Goal: Task Accomplishment & Management: Manage account settings

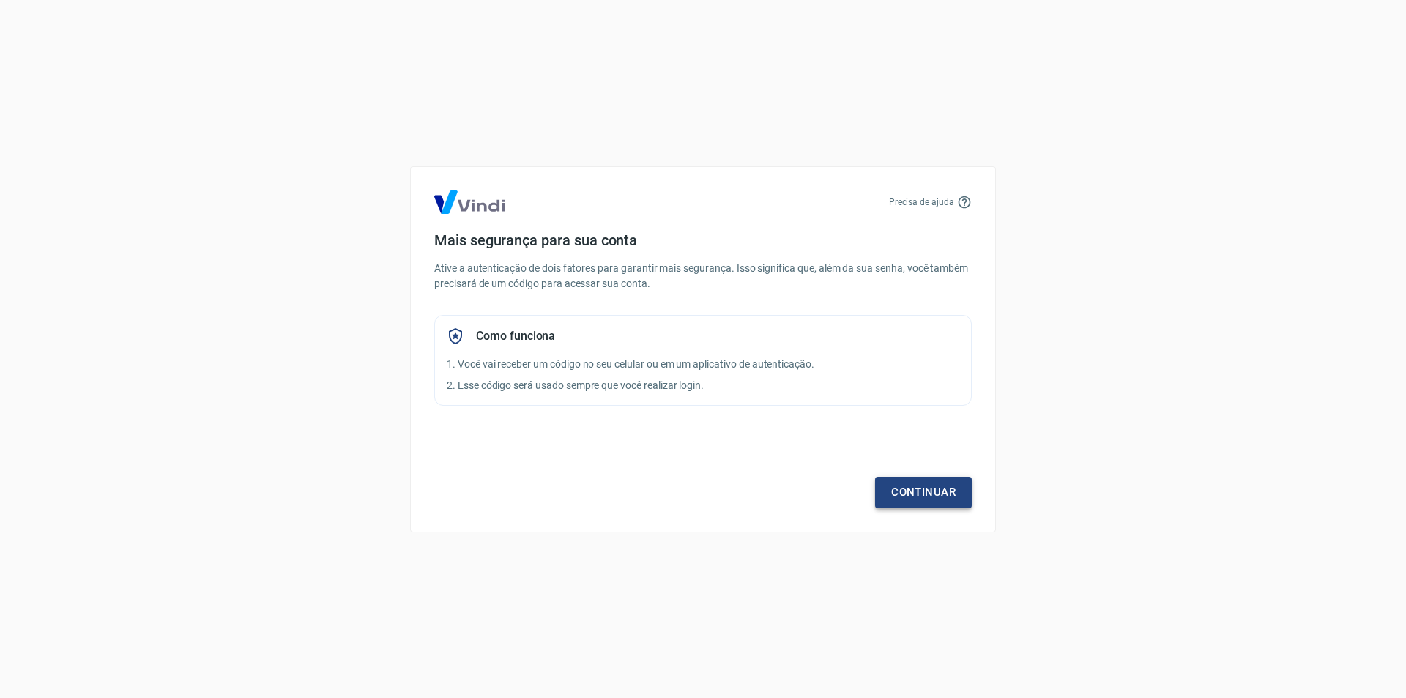
click at [944, 494] on link "Continuar" at bounding box center [923, 492] width 97 height 31
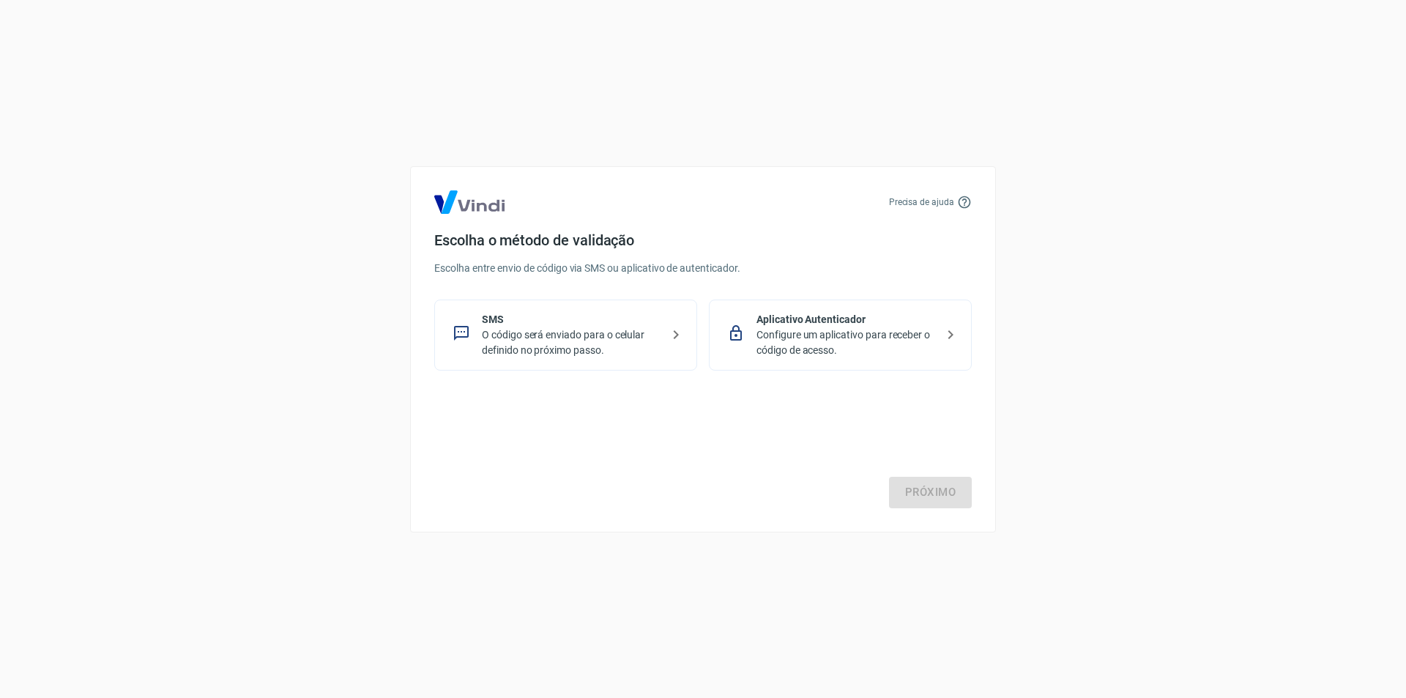
click at [827, 331] on p "Configure um aplicativo para receber o código de acesso." at bounding box center [845, 342] width 179 height 31
click at [935, 494] on link "Próximo" at bounding box center [930, 492] width 83 height 31
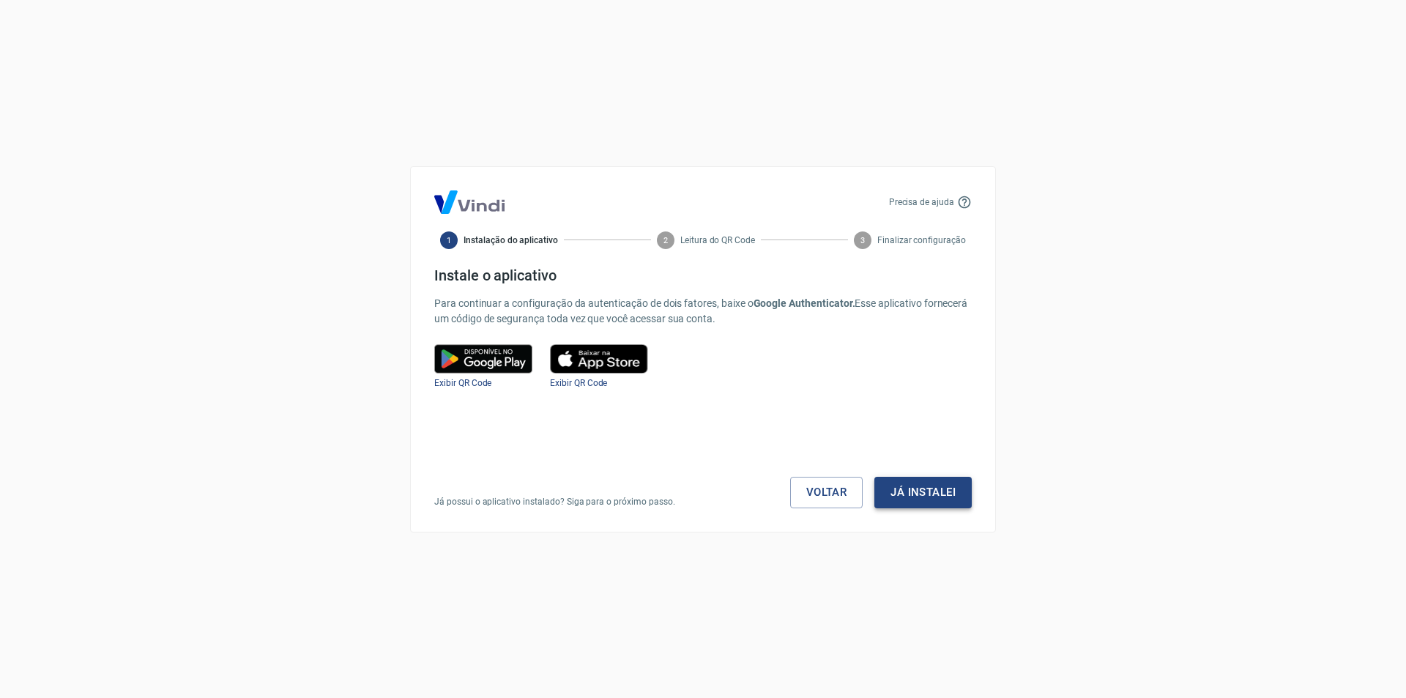
click at [931, 496] on button "Já instalei" at bounding box center [922, 492] width 97 height 31
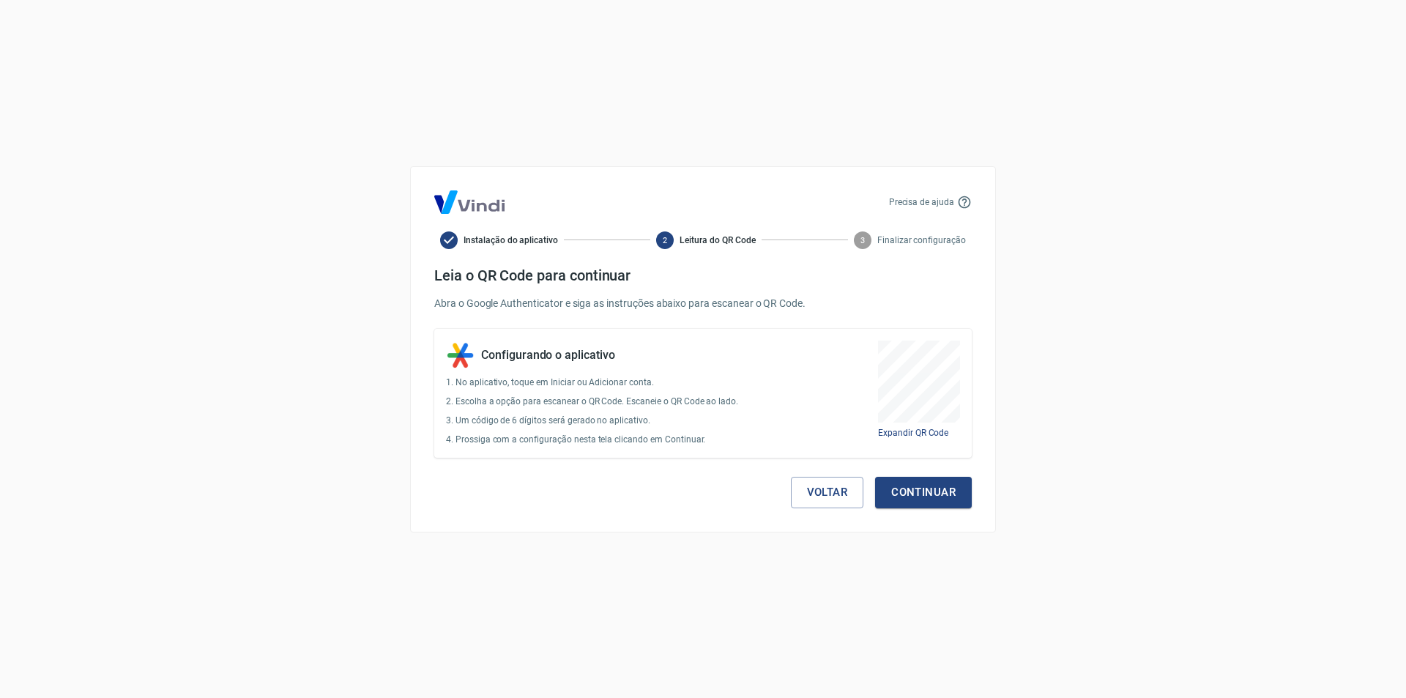
click at [931, 496] on button "Continuar" at bounding box center [923, 492] width 97 height 31
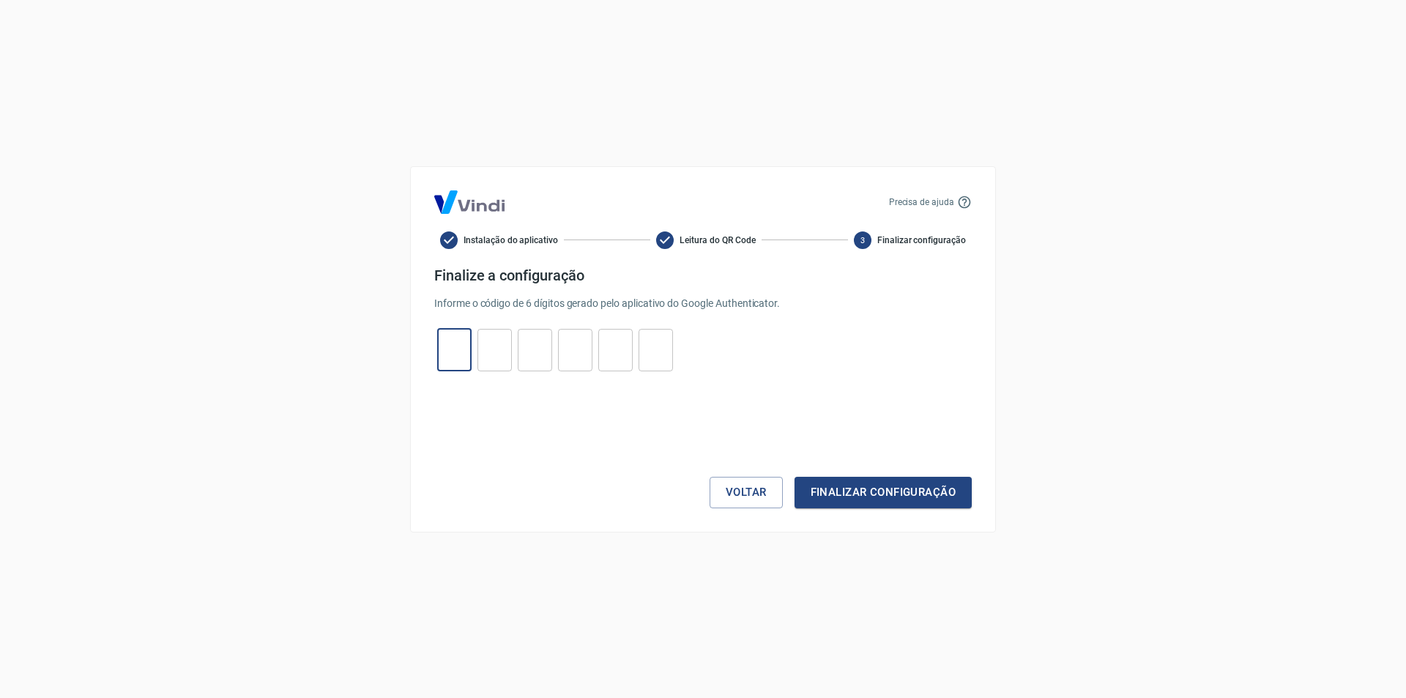
click at [458, 349] on input "tel" at bounding box center [454, 349] width 34 height 31
type input "5"
type input "1"
type input "4"
type input "2"
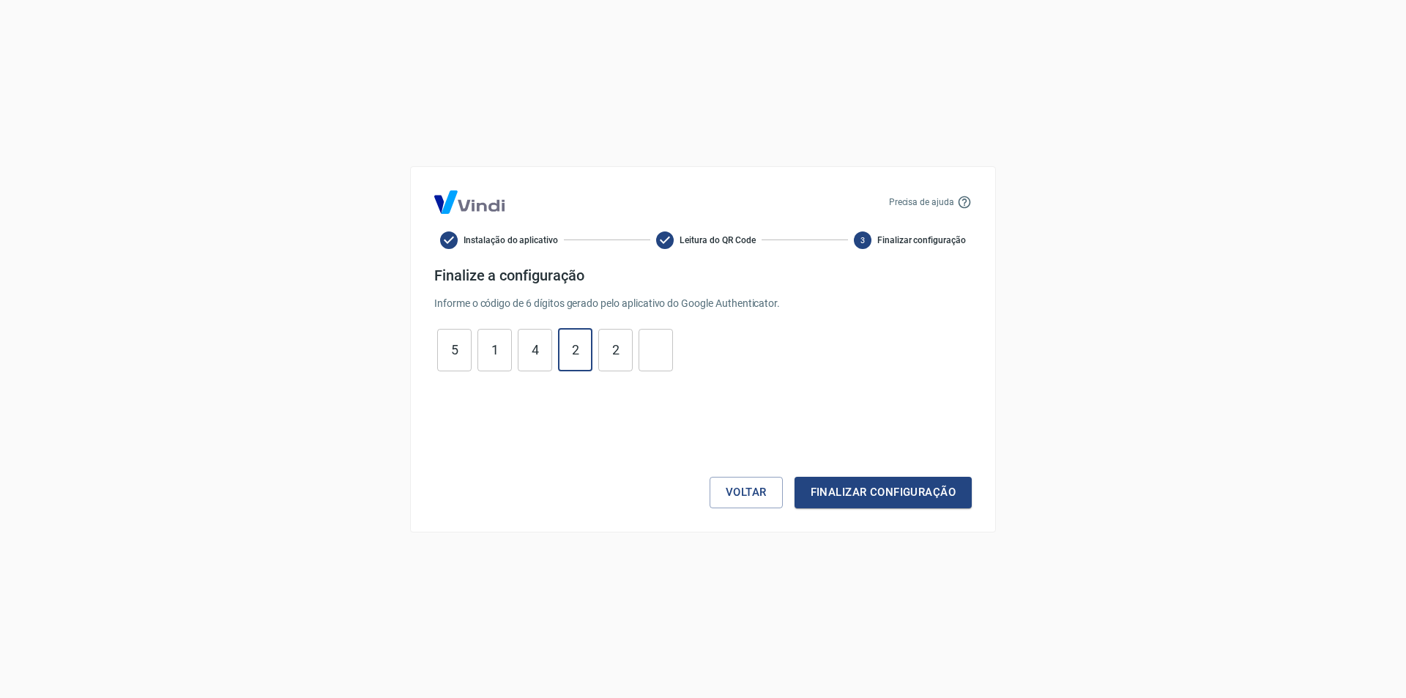
type input "2"
type input "8"
click at [794, 477] on button "Finalizar configuração" at bounding box center [882, 492] width 177 height 31
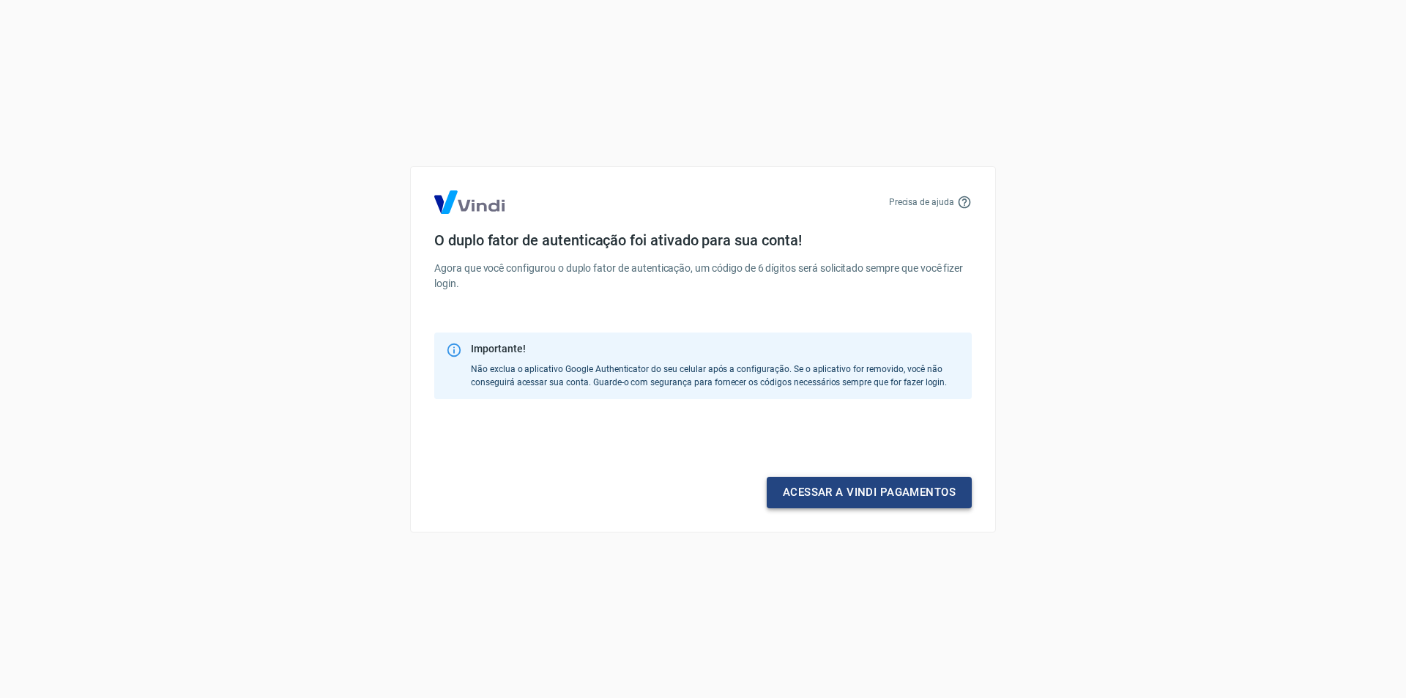
click at [950, 500] on link "Acessar a Vindi pagamentos" at bounding box center [869, 492] width 205 height 31
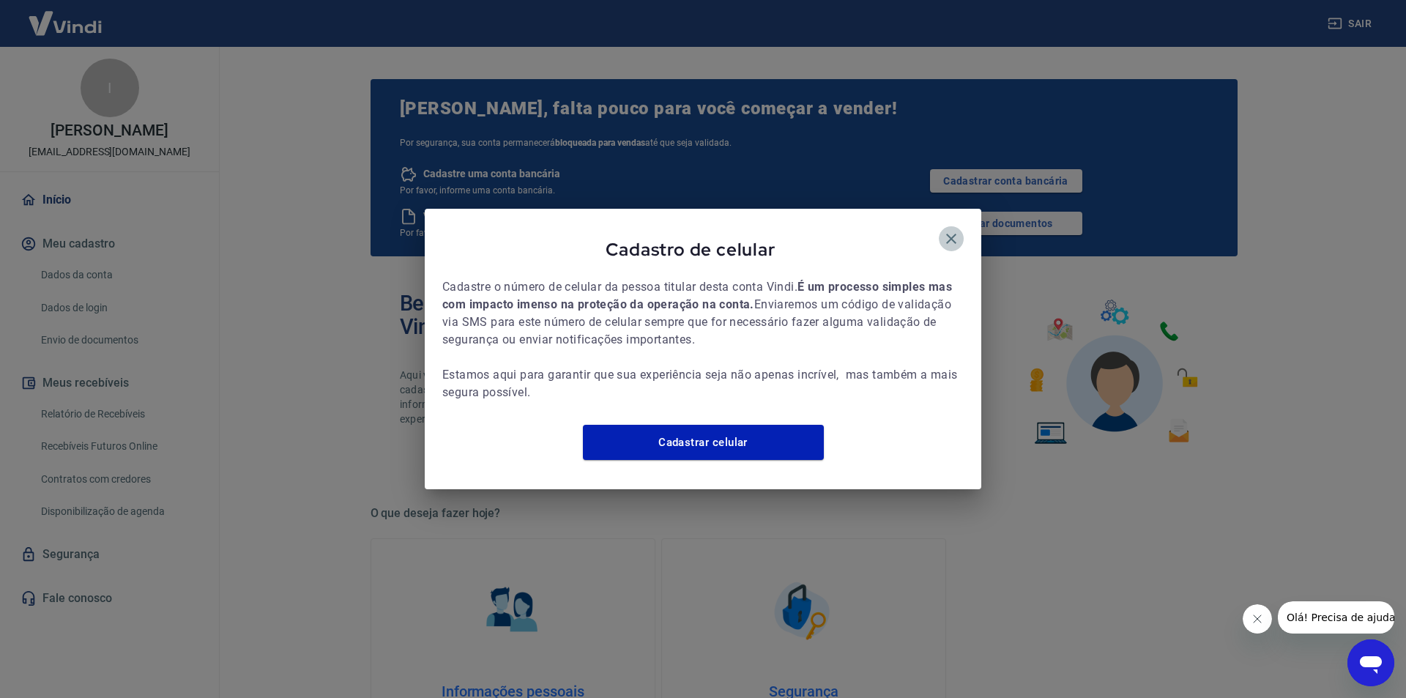
click at [951, 234] on icon "button" at bounding box center [951, 239] width 10 height 10
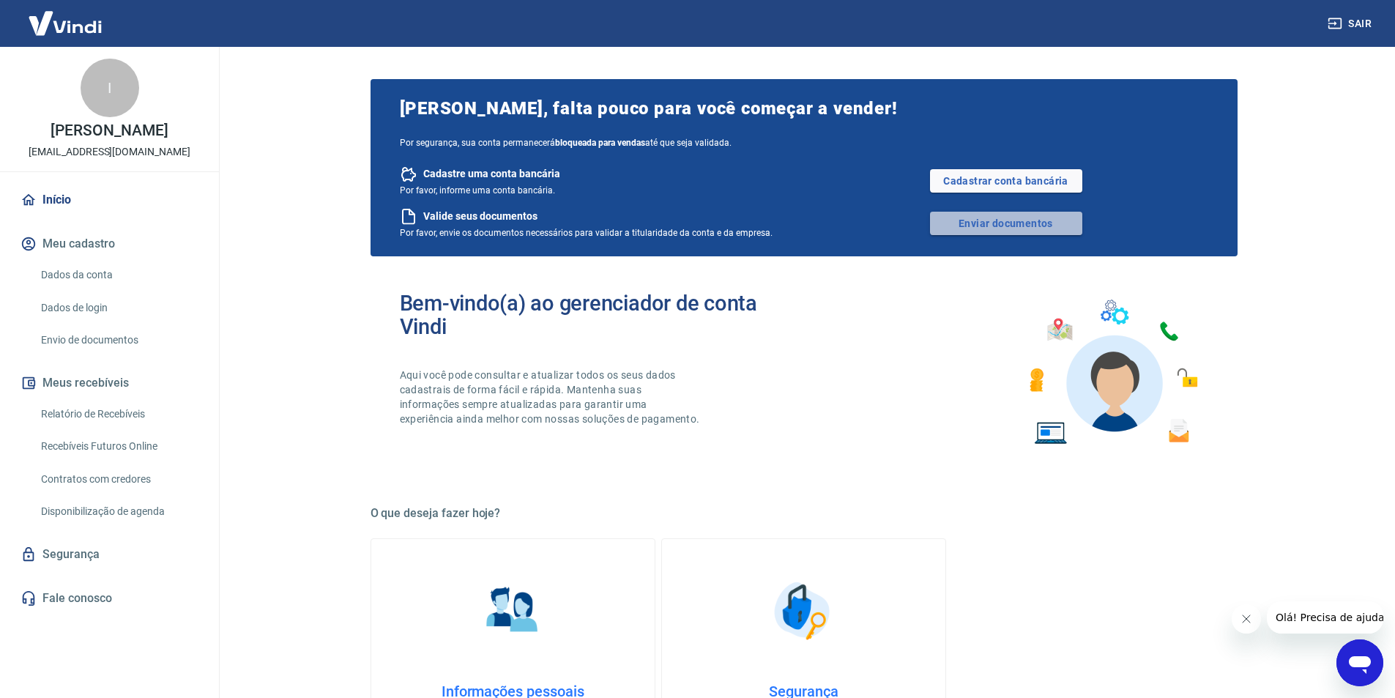
click at [998, 228] on link "Enviar documentos" at bounding box center [1006, 223] width 152 height 23
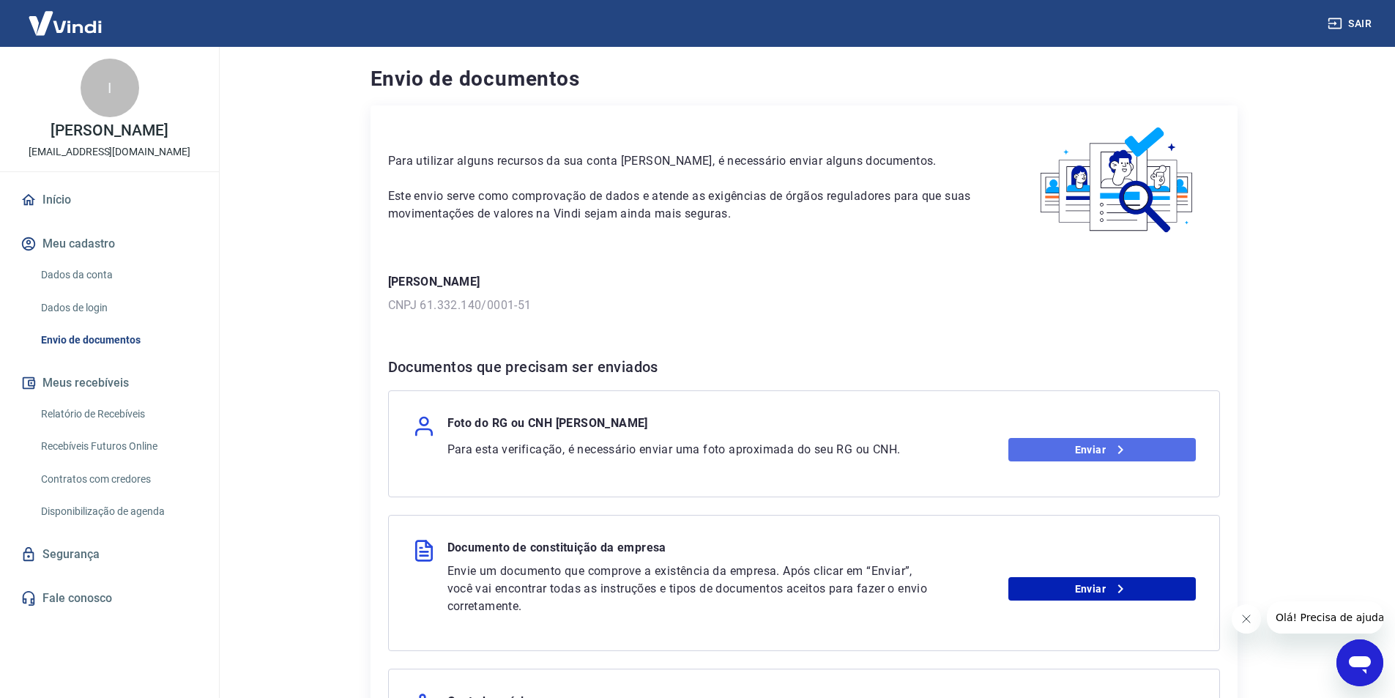
click at [1104, 440] on link "Enviar" at bounding box center [1101, 449] width 187 height 23
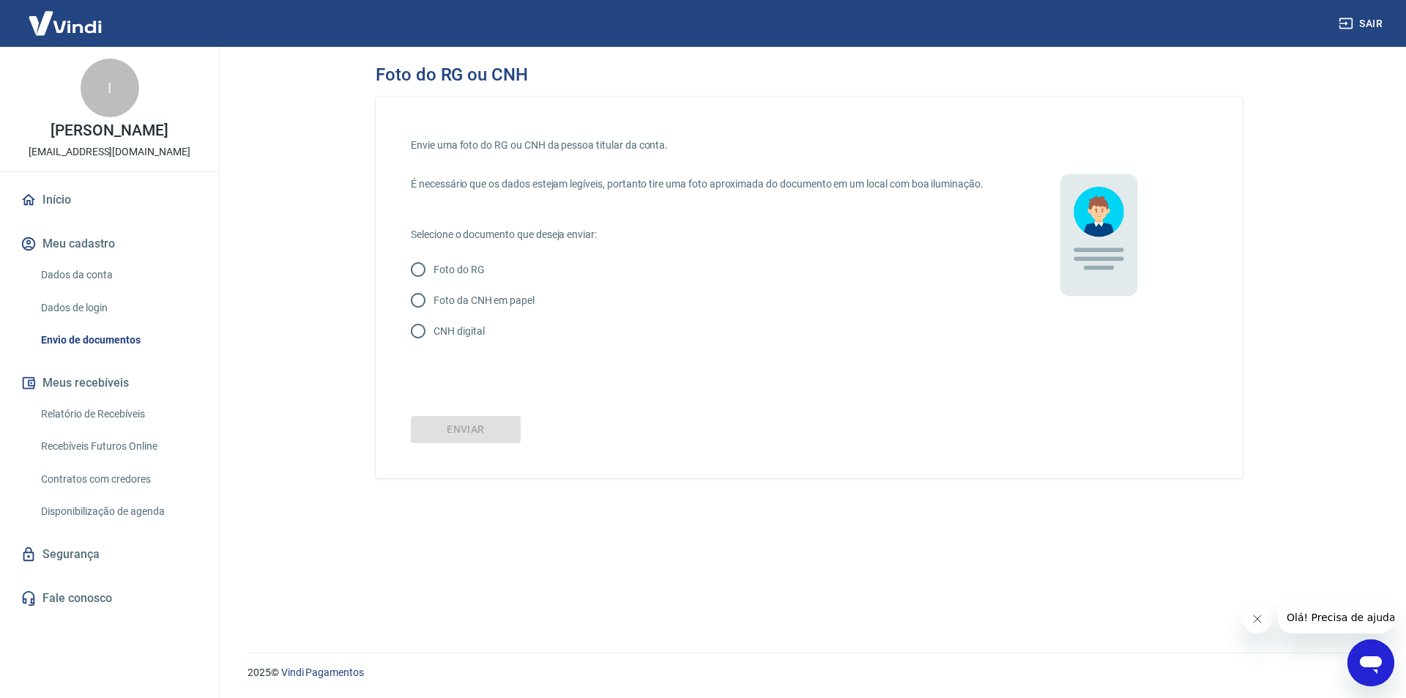
click at [460, 308] on p "Foto da CNH em papel" at bounding box center [483, 300] width 101 height 15
click at [433, 316] on input "Foto da CNH em papel" at bounding box center [418, 300] width 31 height 31
radio input "true"
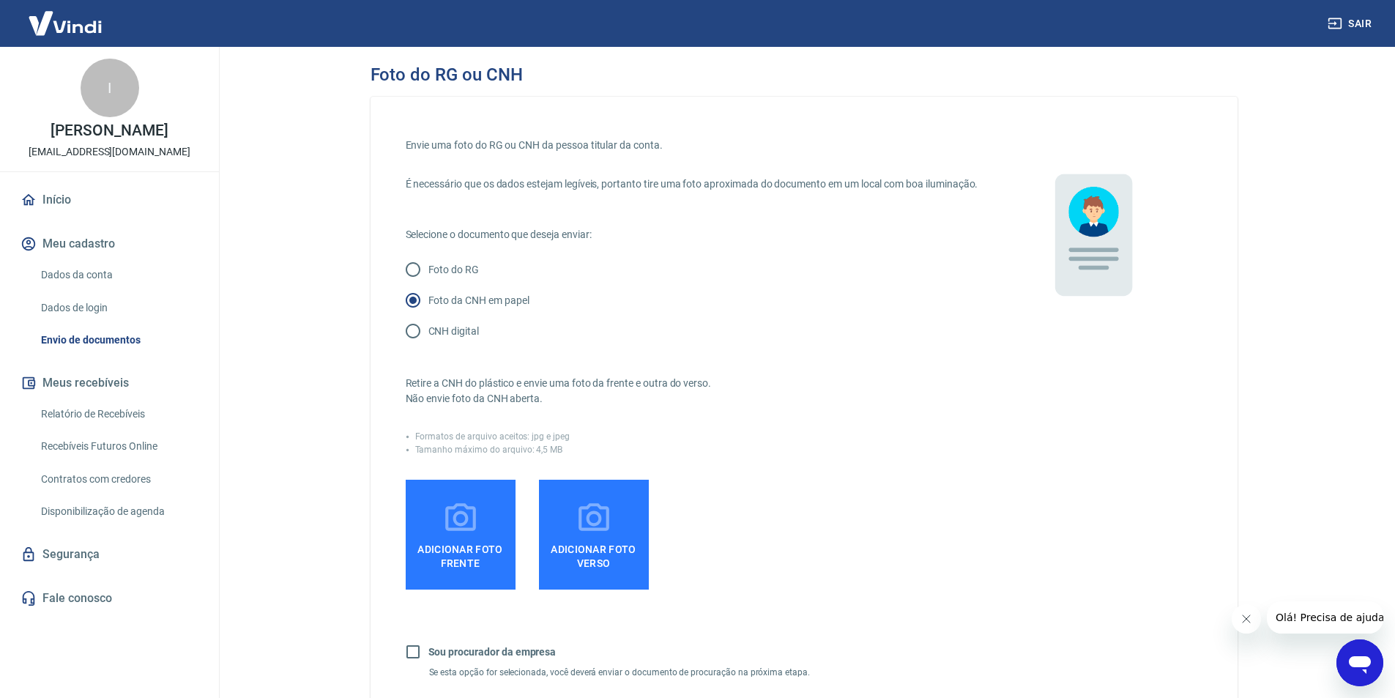
click at [450, 339] on p "CNH digital" at bounding box center [453, 331] width 51 height 15
click at [428, 346] on input "CNH digital" at bounding box center [413, 331] width 31 height 31
radio input "true"
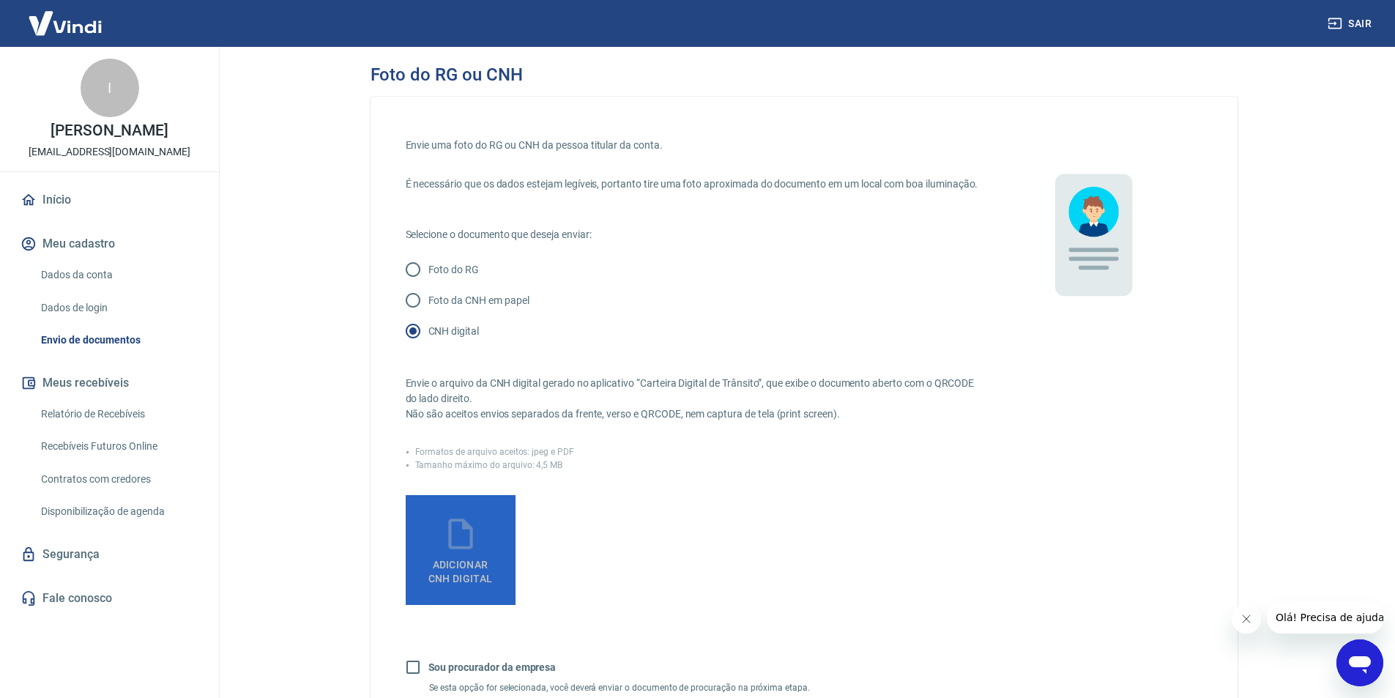
click at [476, 576] on span "Adicionar CNH Digital" at bounding box center [460, 572] width 64 height 26
click at [0, 0] on input "Adicionar CNH Digital" at bounding box center [0, 0] width 0 height 0
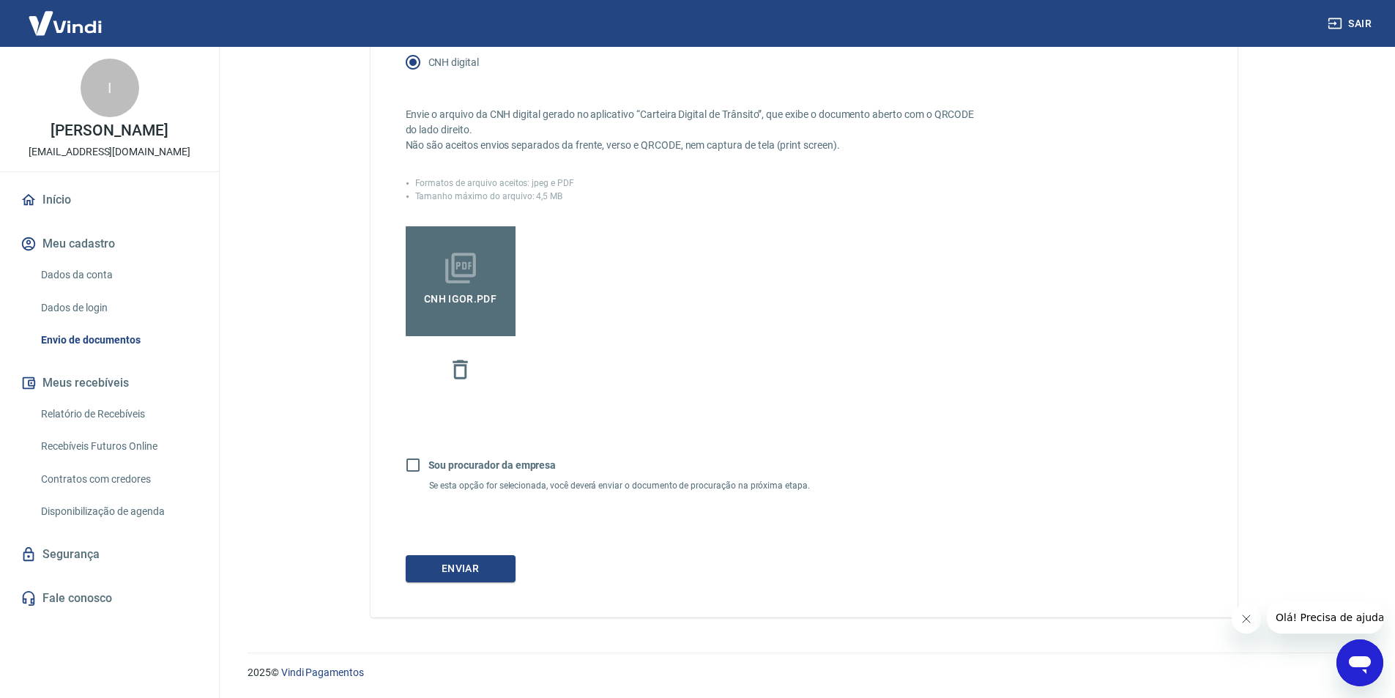
scroll to position [284, 0]
click at [480, 574] on button "Enviar" at bounding box center [461, 568] width 110 height 27
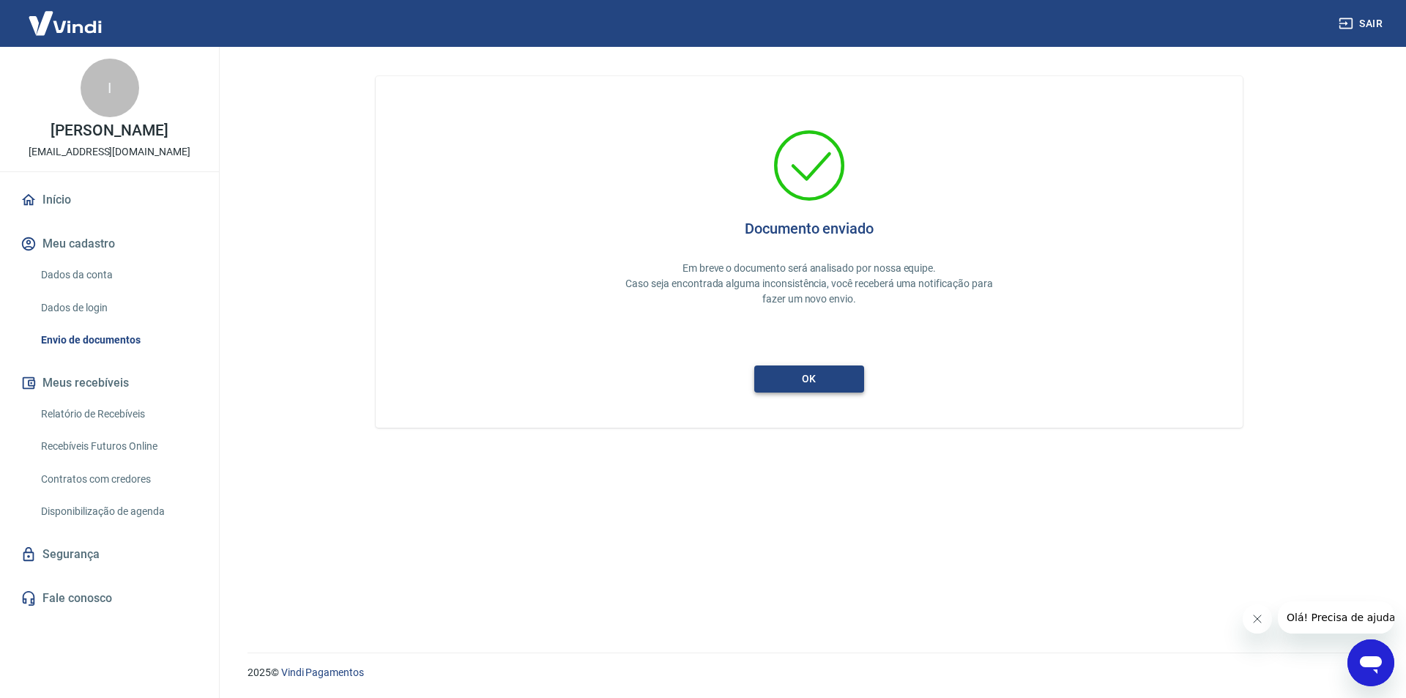
click at [794, 372] on button "ok" at bounding box center [809, 378] width 110 height 27
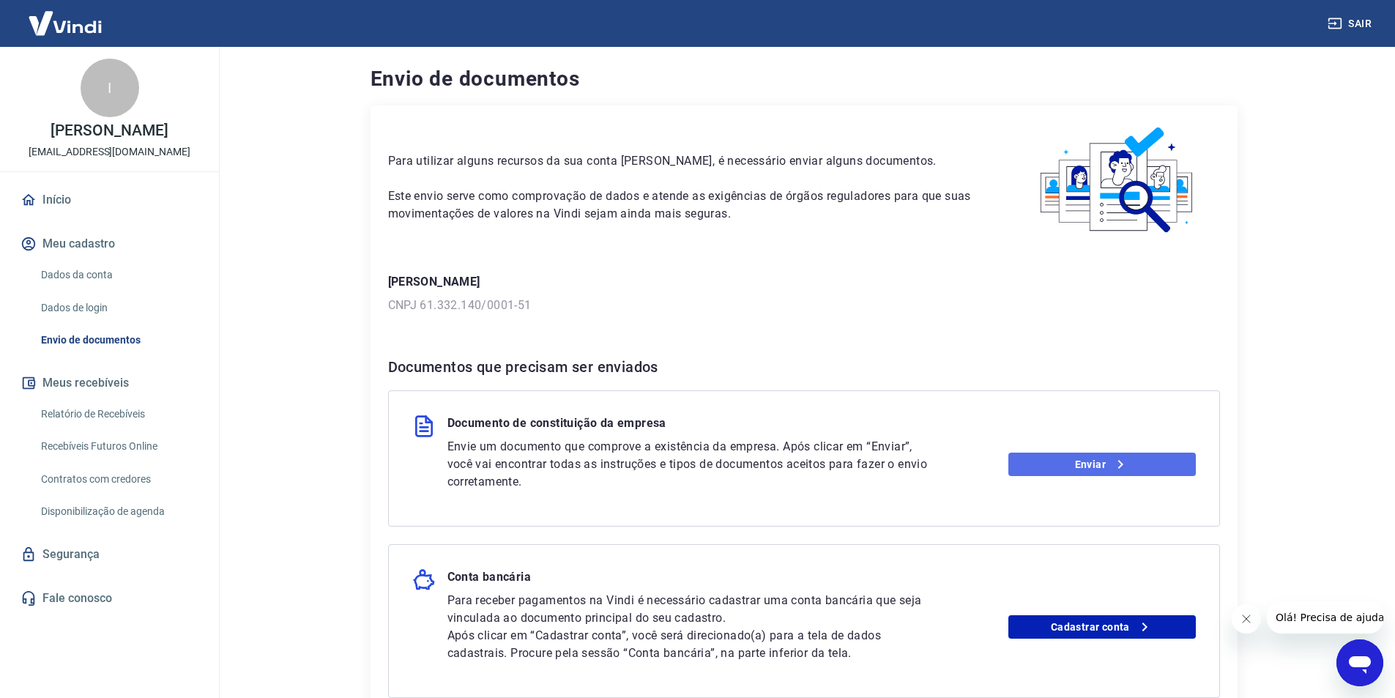
click at [1117, 453] on link "Enviar" at bounding box center [1101, 464] width 187 height 23
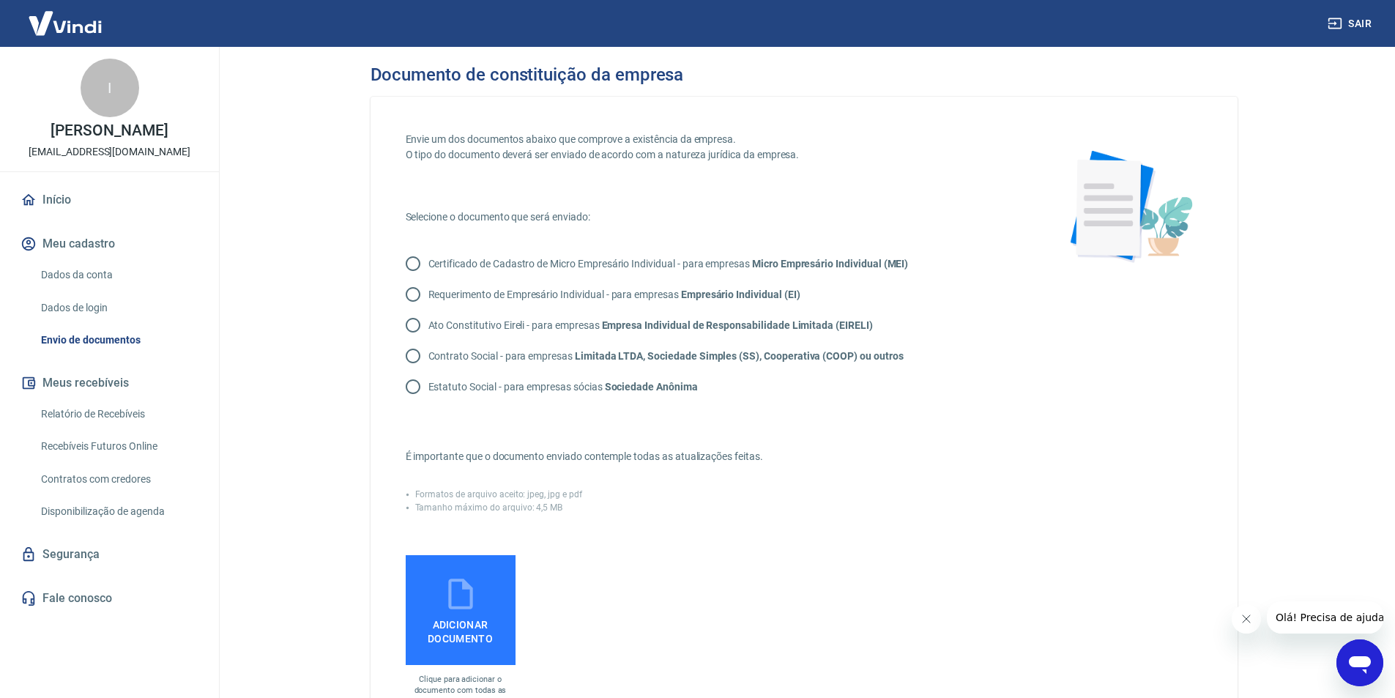
click at [731, 354] on strong "Limitada LTDA, Sociedade Simples (SS), Cooperativa (COOP) ou outros" at bounding box center [739, 356] width 329 height 12
click at [428, 354] on input "Contrato Social - para empresas Limitada LTDA, Sociedade Simples (SS), Cooperat…" at bounding box center [413, 355] width 31 height 31
radio input "true"
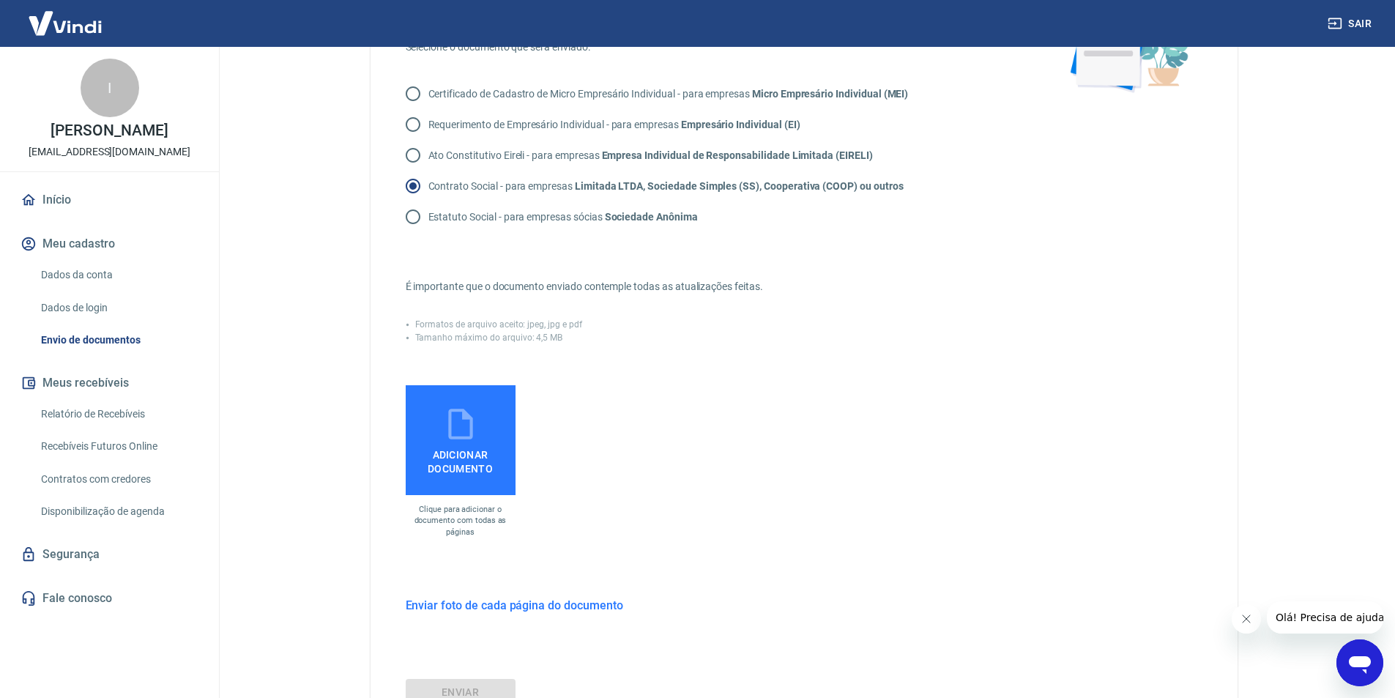
scroll to position [220, 0]
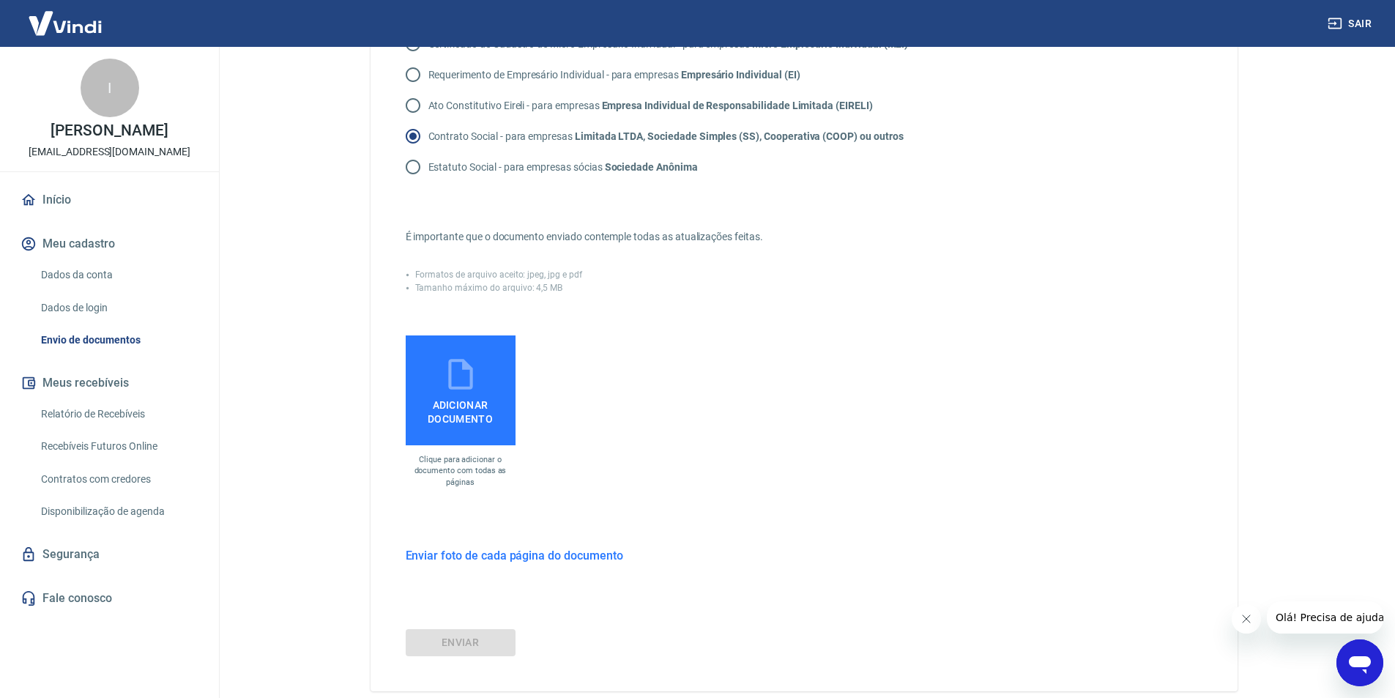
click at [496, 455] on p "Clique para adicionar o documento com todas as páginas" at bounding box center [461, 471] width 110 height 34
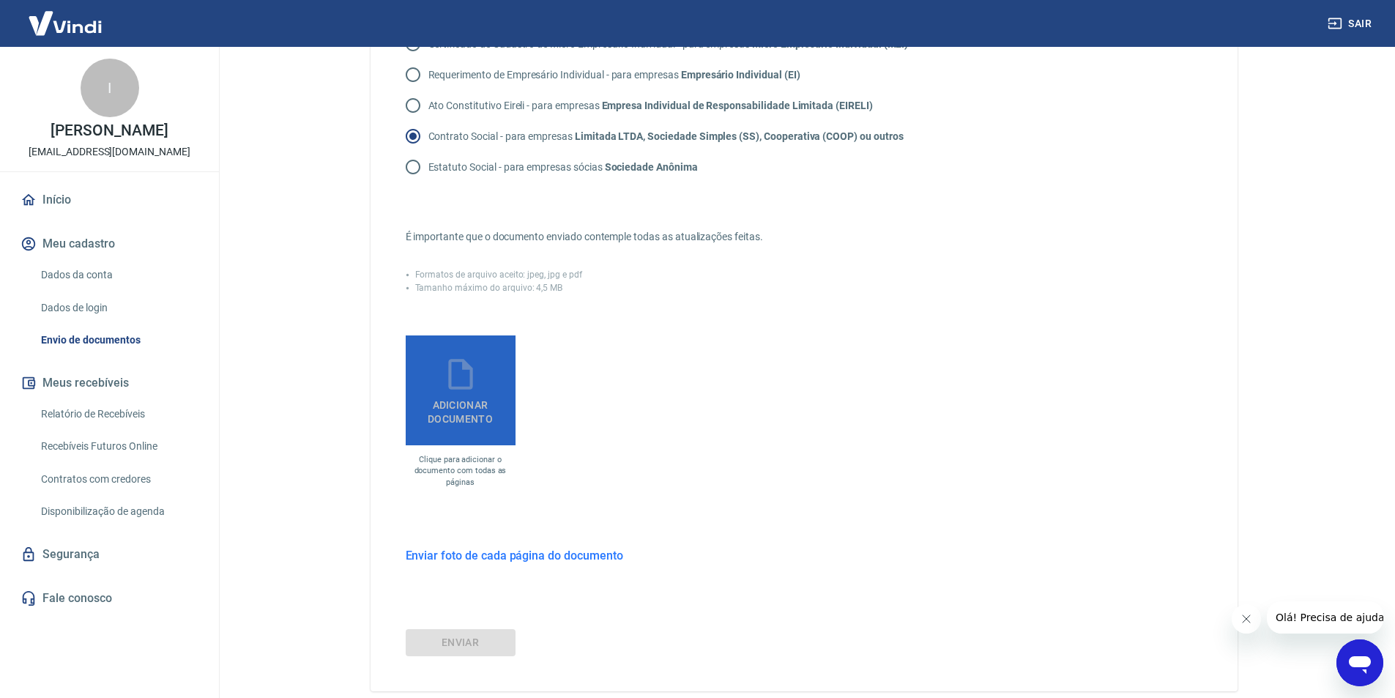
click at [485, 419] on span "Adicionar documento" at bounding box center [461, 408] width 98 height 33
click at [0, 0] on input "Adicionar documento" at bounding box center [0, 0] width 0 height 0
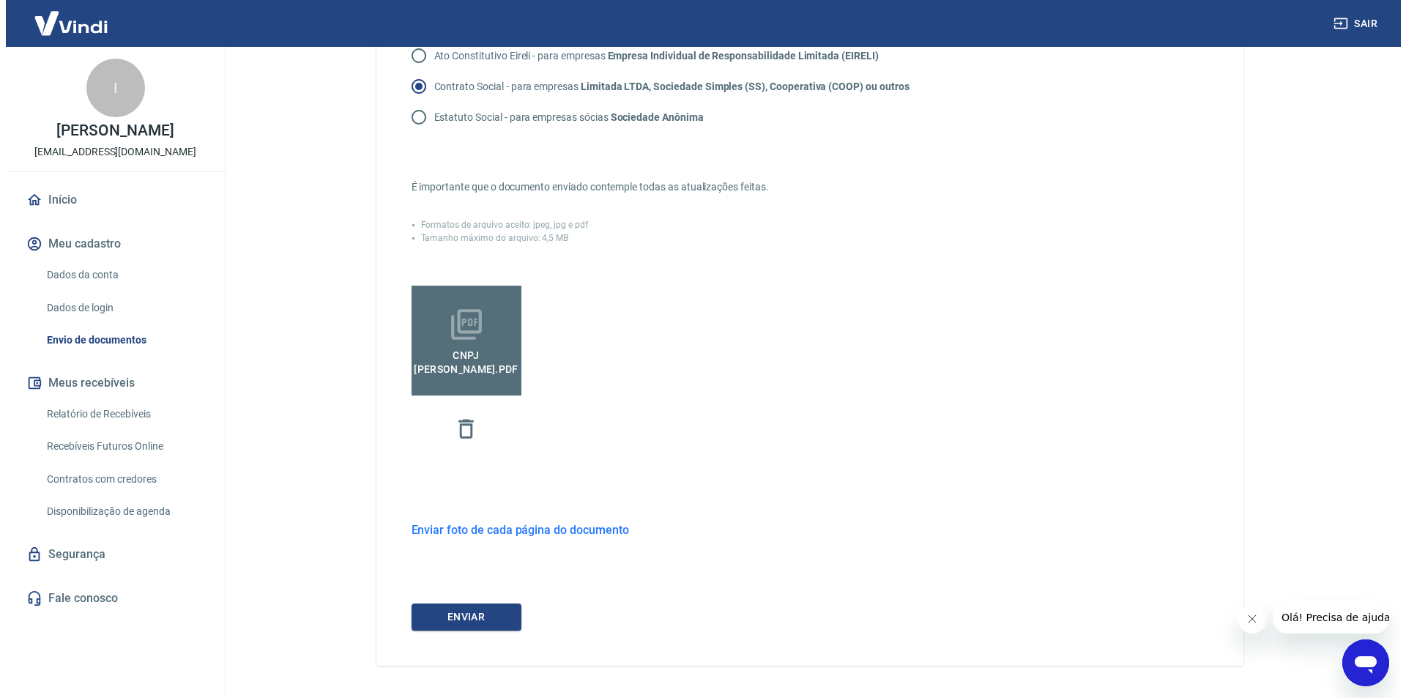
scroll to position [318, 0]
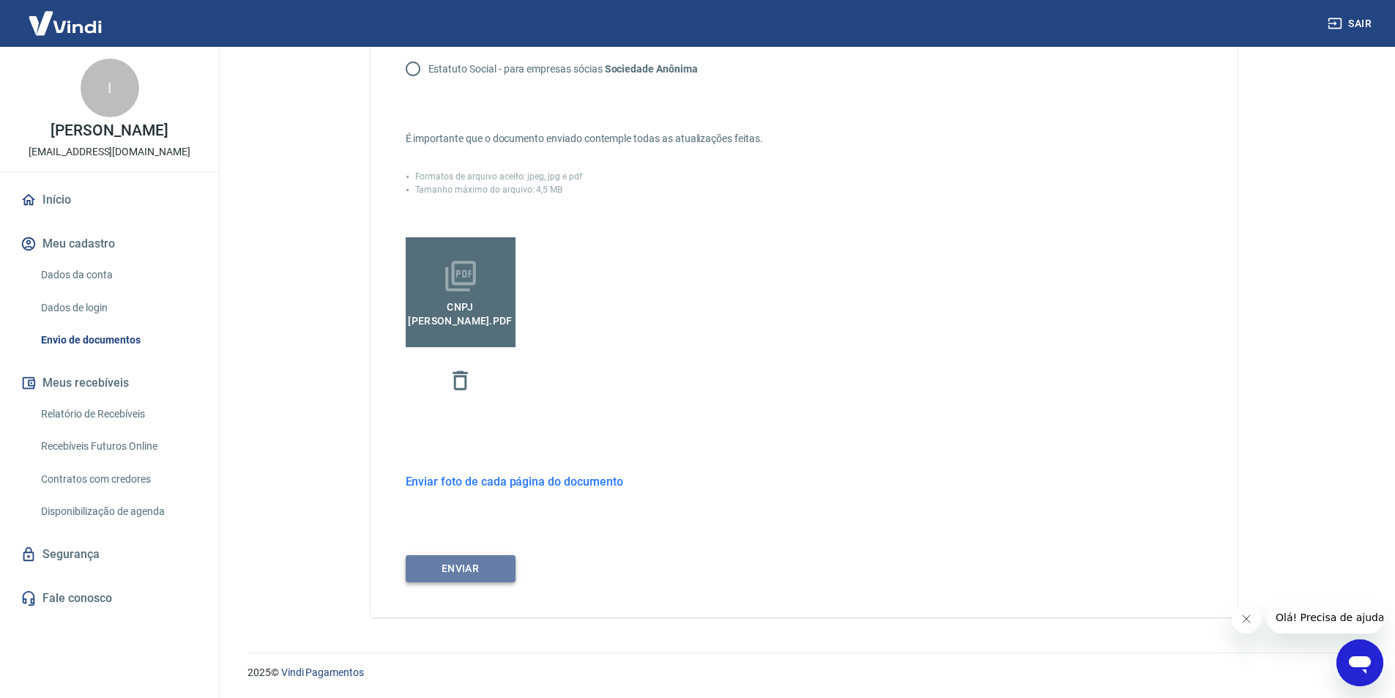
click at [477, 576] on button "ENVIAR" at bounding box center [461, 568] width 110 height 27
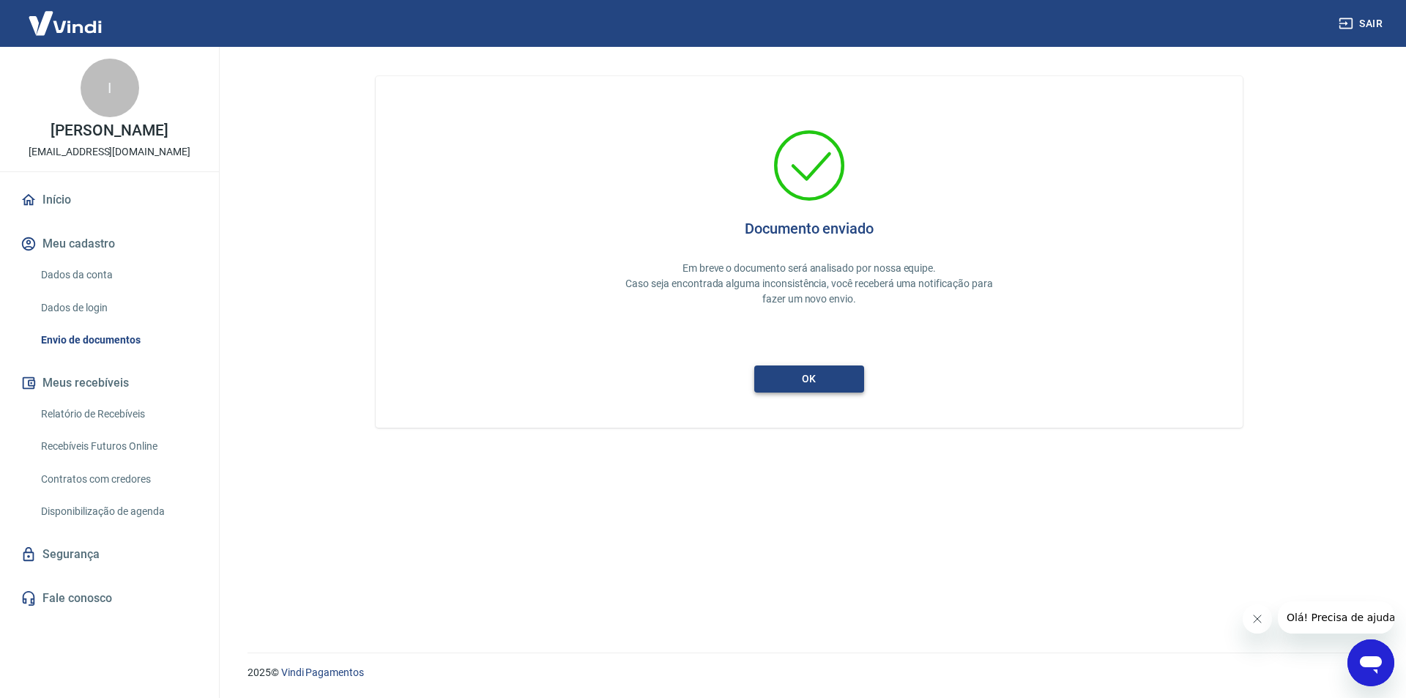
click at [832, 381] on button "ok" at bounding box center [809, 378] width 110 height 27
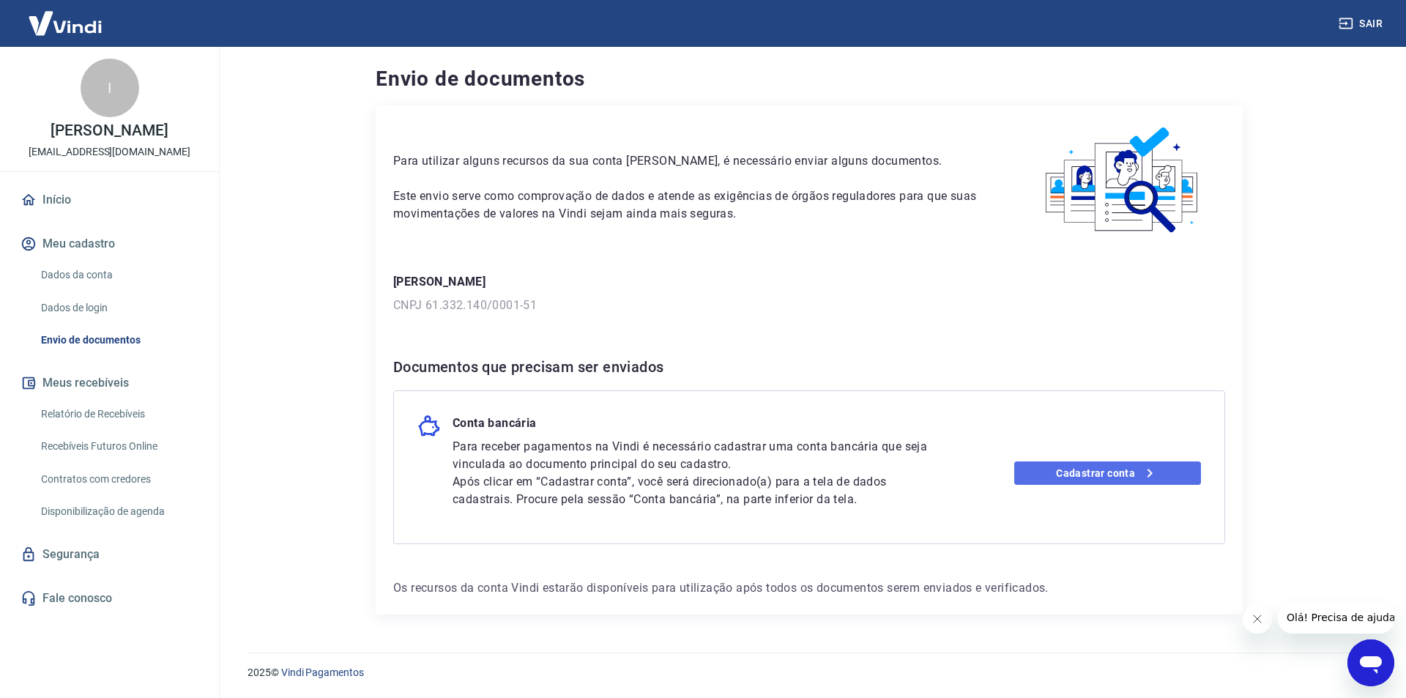
click at [1067, 474] on link "Cadastrar conta" at bounding box center [1107, 472] width 187 height 23
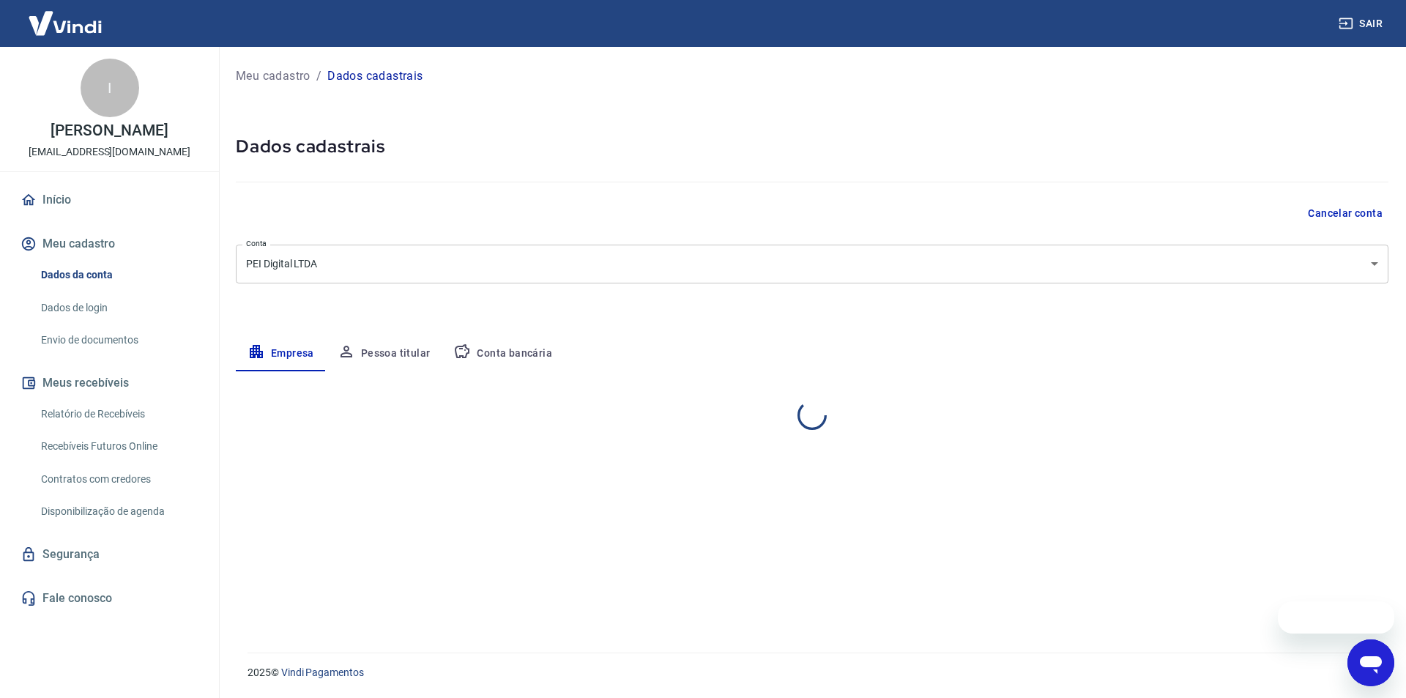
select select "MG"
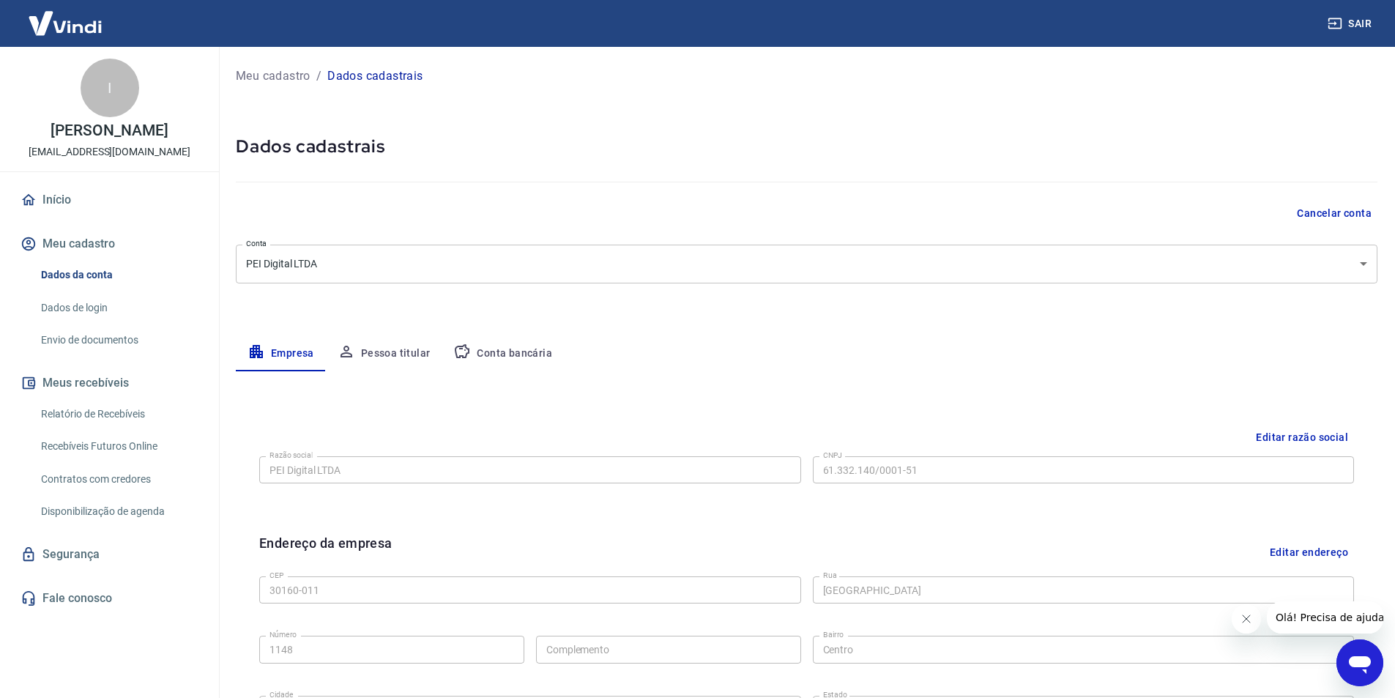
click at [432, 351] on button "Pessoa titular" at bounding box center [384, 353] width 116 height 35
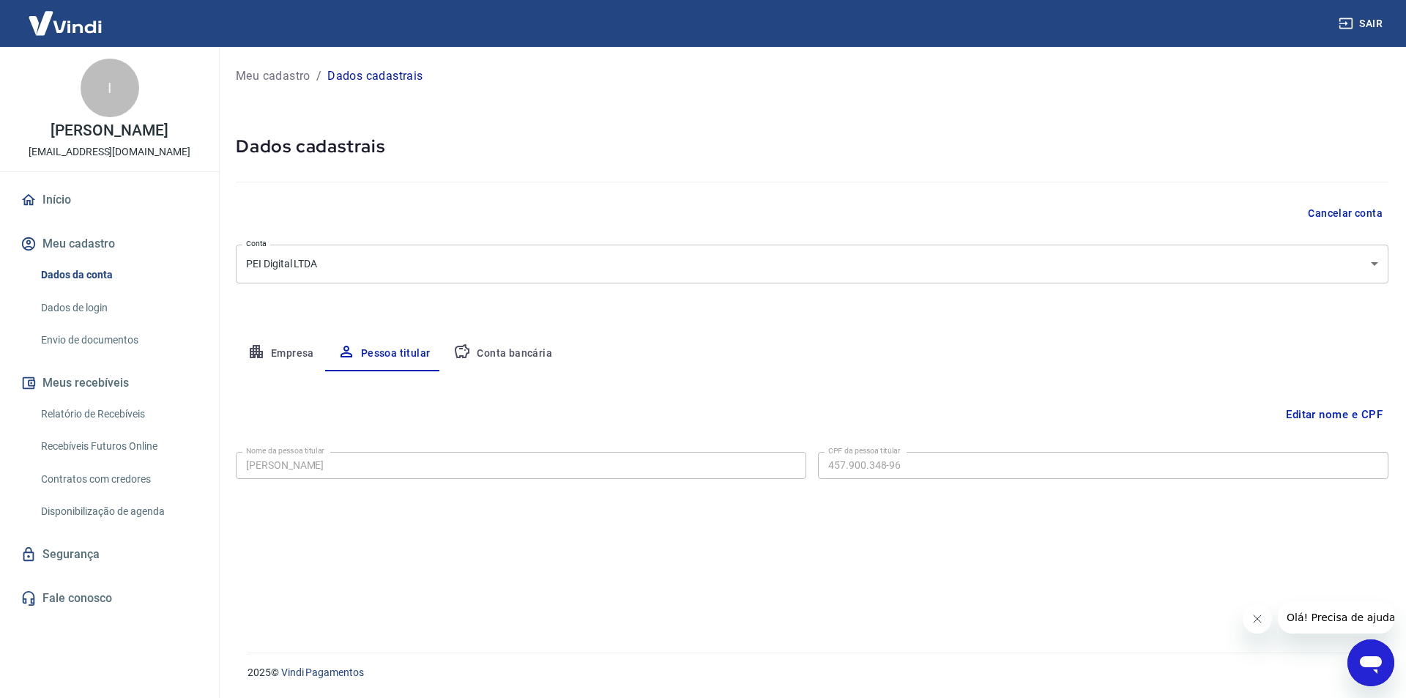
click at [505, 351] on button "Conta bancária" at bounding box center [503, 353] width 122 height 35
click at [1278, 418] on button "Editar conta bancária" at bounding box center [1327, 415] width 122 height 28
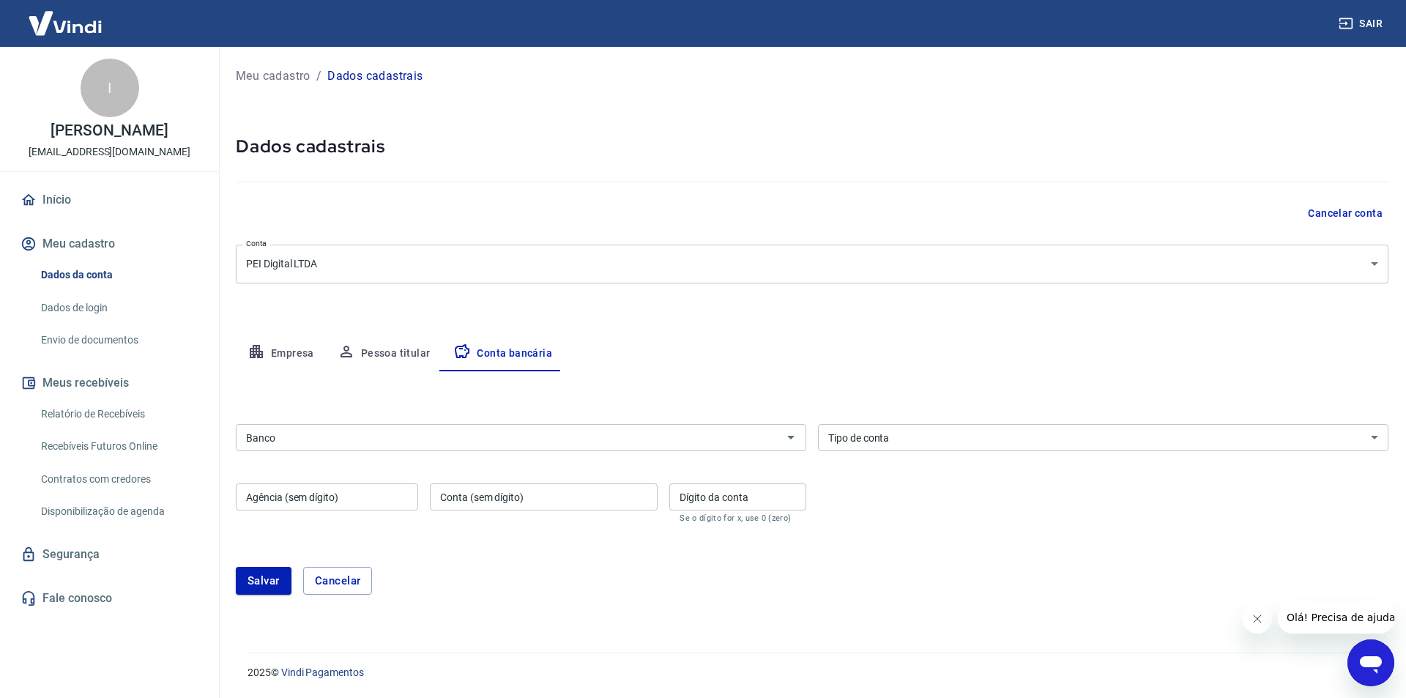
click at [655, 455] on div "Banco Banco Tipo de conta Conta Corrente Conta Poupança Tipo de conta Agência (…" at bounding box center [812, 472] width 1153 height 108
click at [639, 444] on input "Banco" at bounding box center [508, 437] width 537 height 18
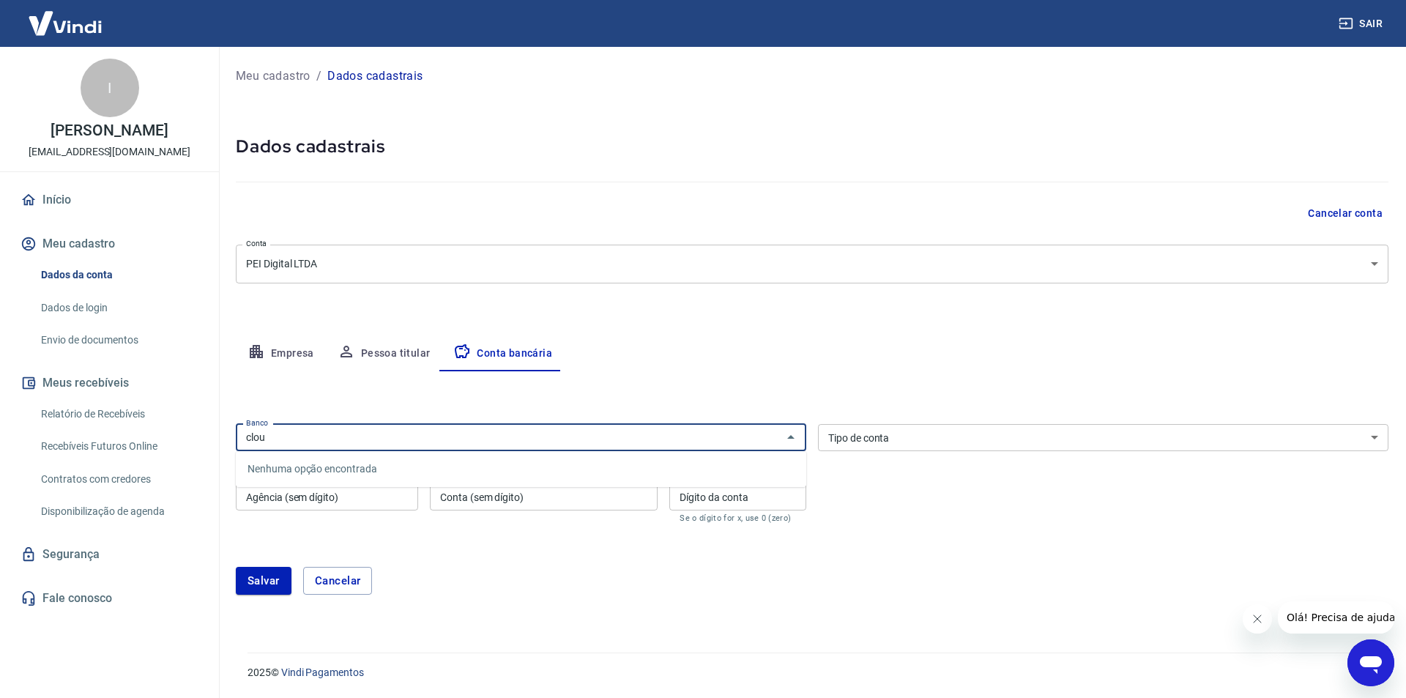
type input "cloud"
paste input "0542"
type input "0542"
paste input "260"
click at [376, 466] on li "260 - Nu Pagamentos S.A." at bounding box center [521, 469] width 570 height 24
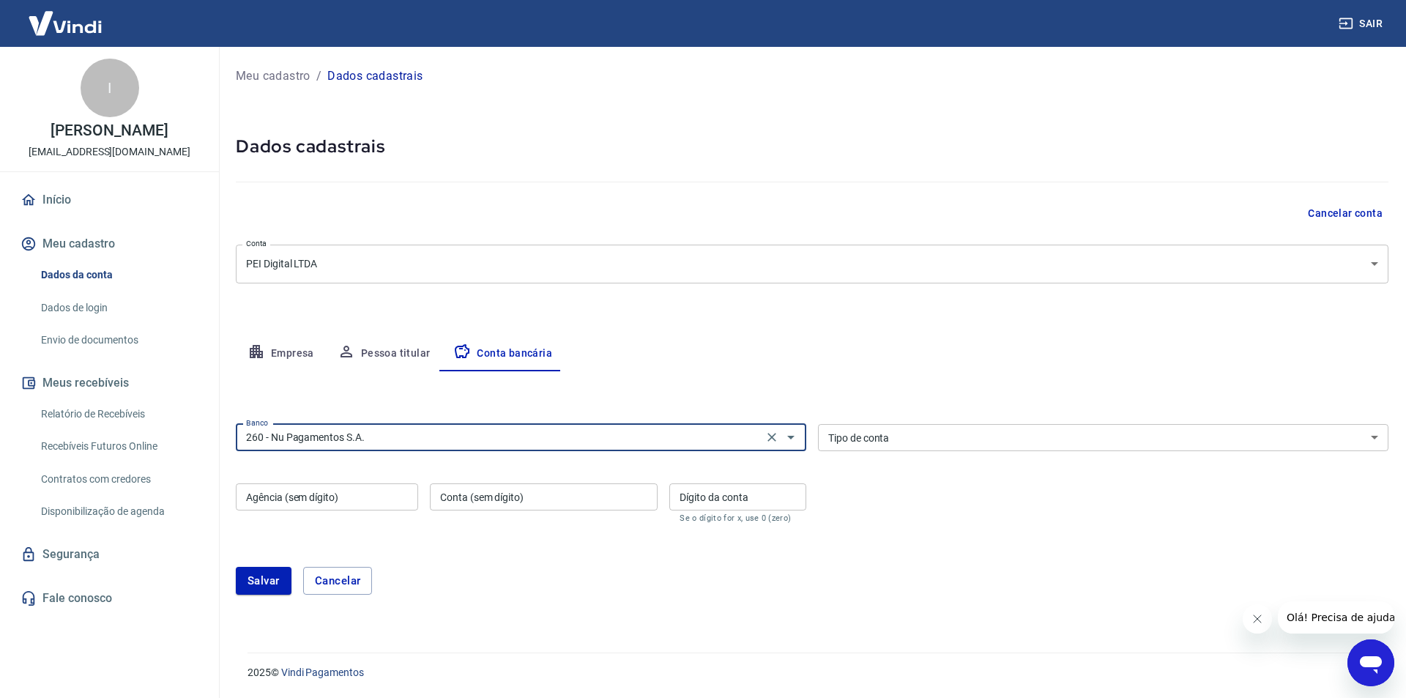
type input "260 - Nu Pagamentos S.A."
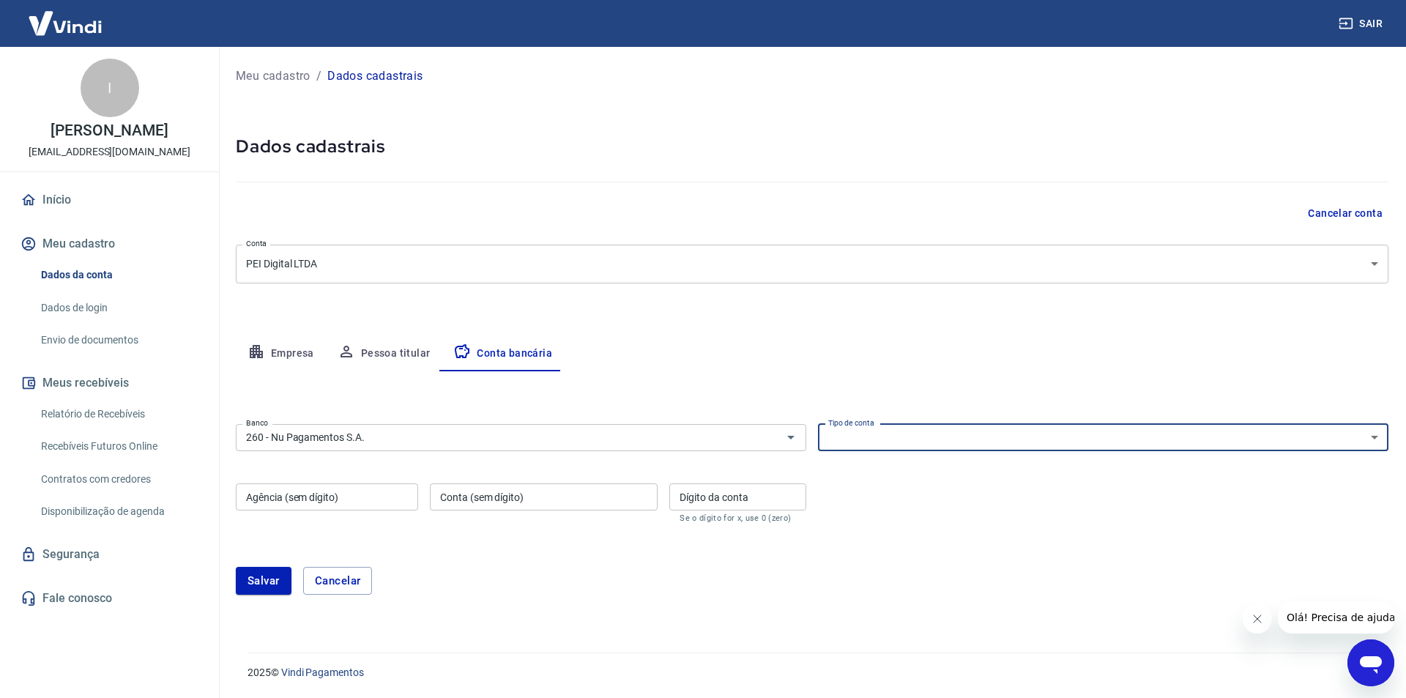
click at [909, 441] on select "Conta Corrente Conta Poupança" at bounding box center [1103, 437] width 570 height 27
select select "1"
click at [818, 424] on select "Conta Corrente Conta Poupança" at bounding box center [1103, 437] width 570 height 27
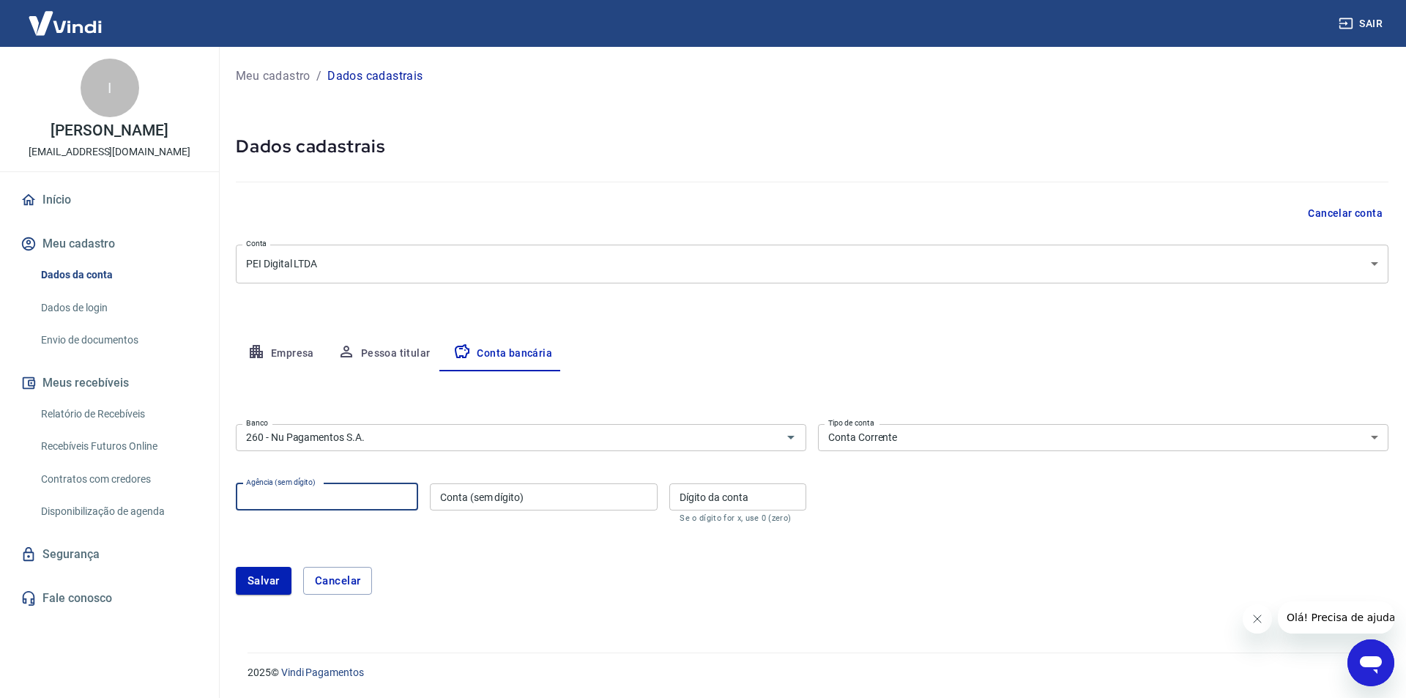
click at [361, 505] on input "Agência (sem dígito)" at bounding box center [327, 496] width 182 height 27
type input "0001"
paste input "533737267"
type input "533737267"
type input "9"
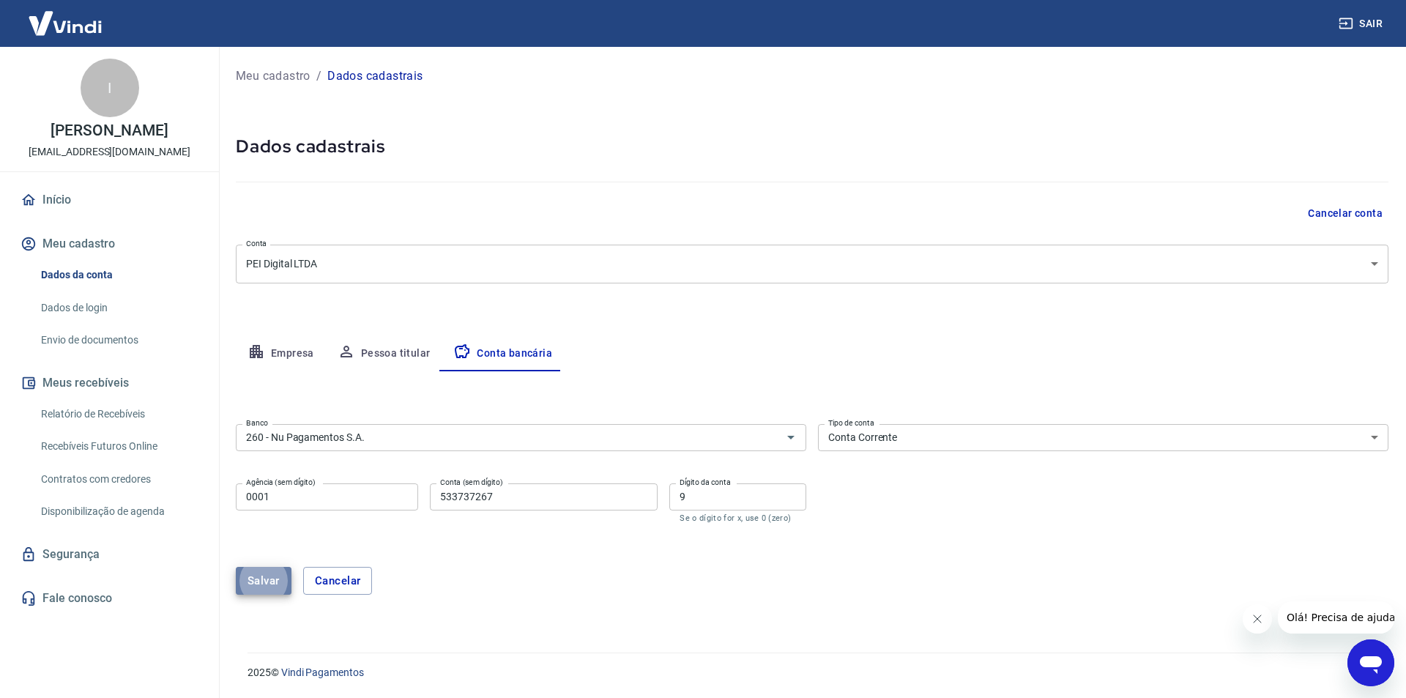
click at [267, 579] on button "Salvar" at bounding box center [264, 581] width 56 height 28
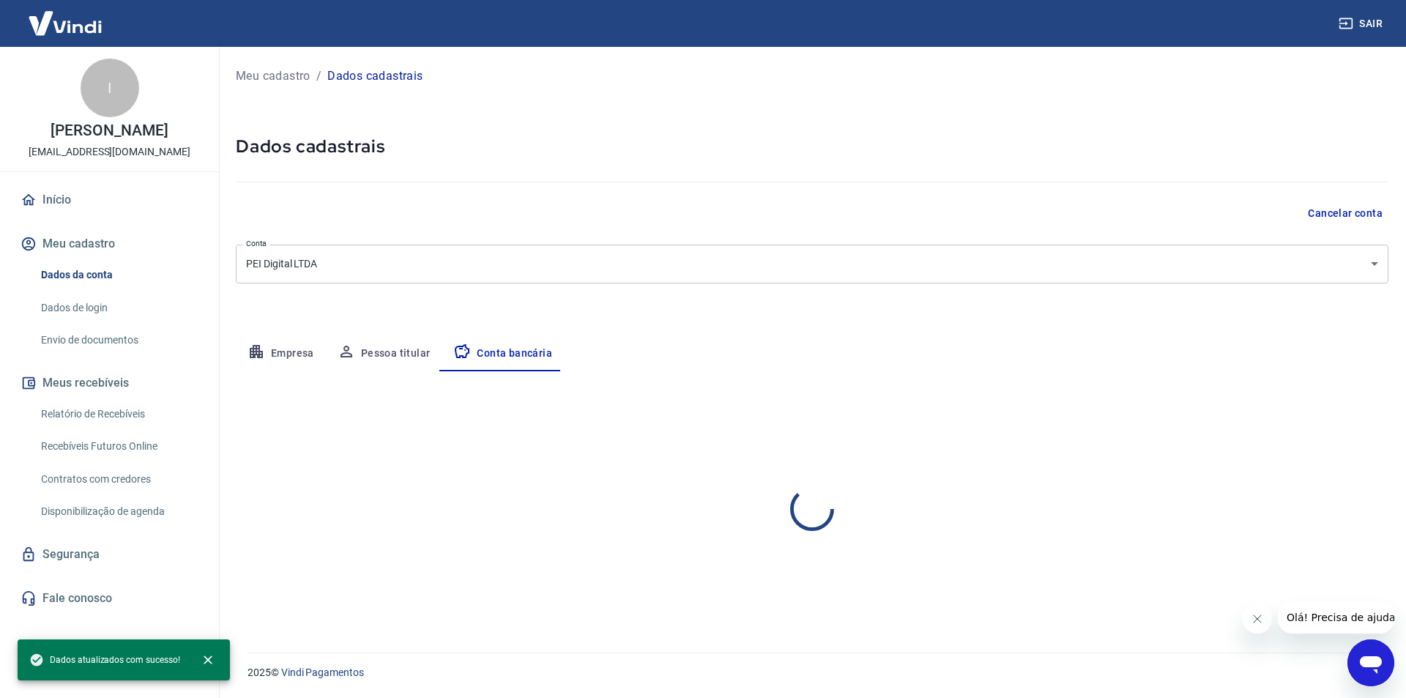
select select "1"
click at [109, 198] on link "Início" at bounding box center [110, 200] width 184 height 32
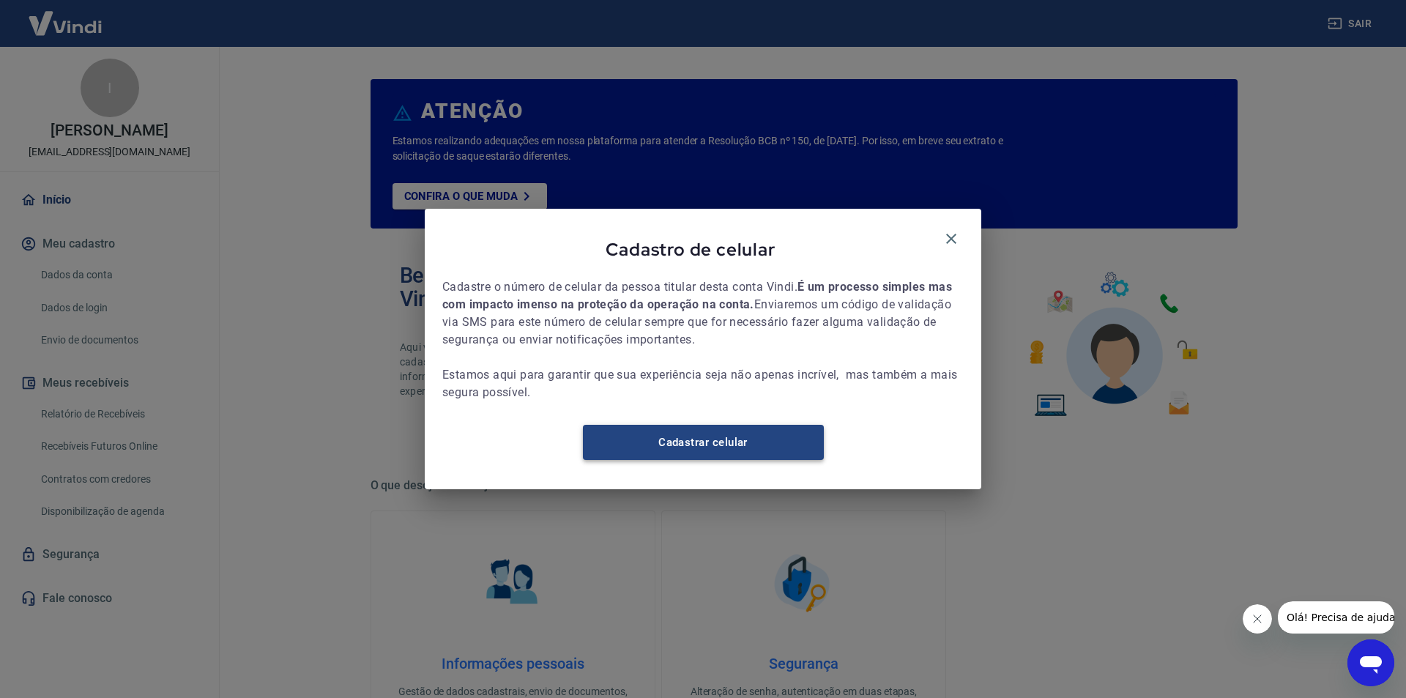
click at [744, 451] on link "Cadastrar celular" at bounding box center [703, 442] width 241 height 35
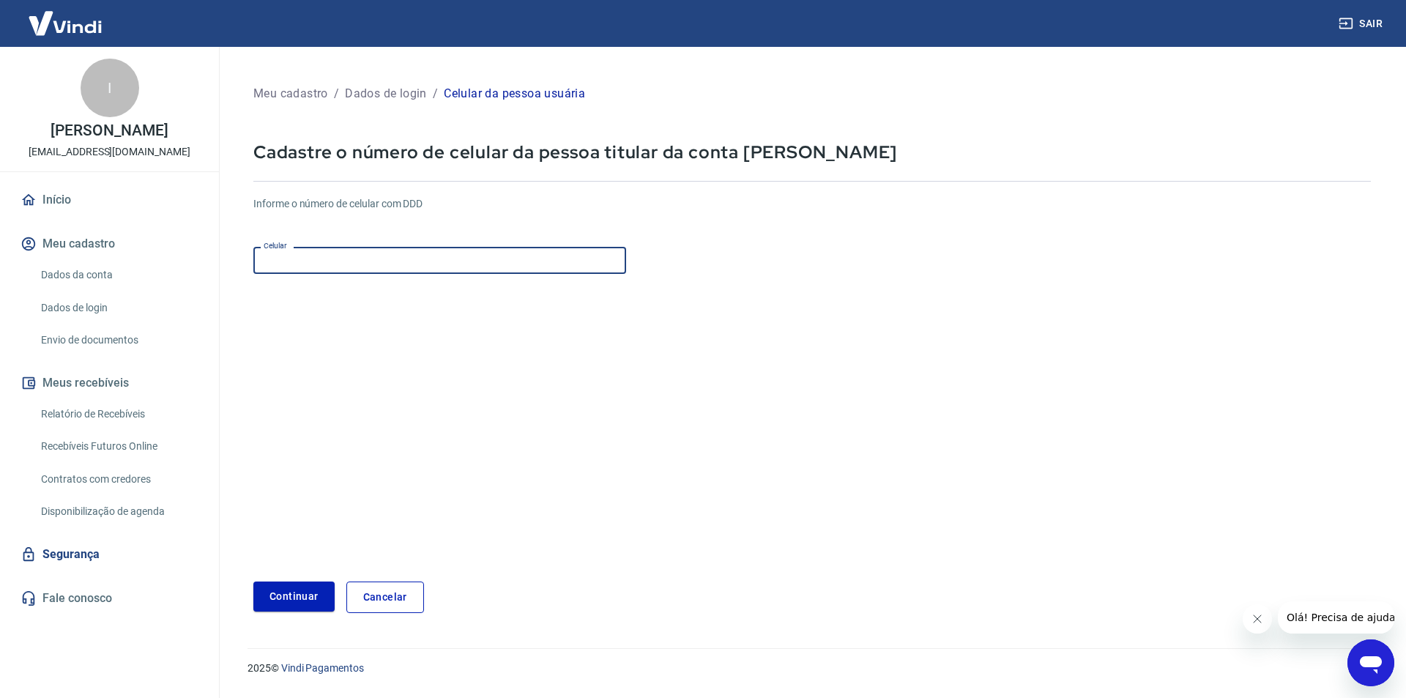
click at [303, 258] on input "Celular" at bounding box center [439, 260] width 373 height 27
type input "[PHONE_NUMBER]"
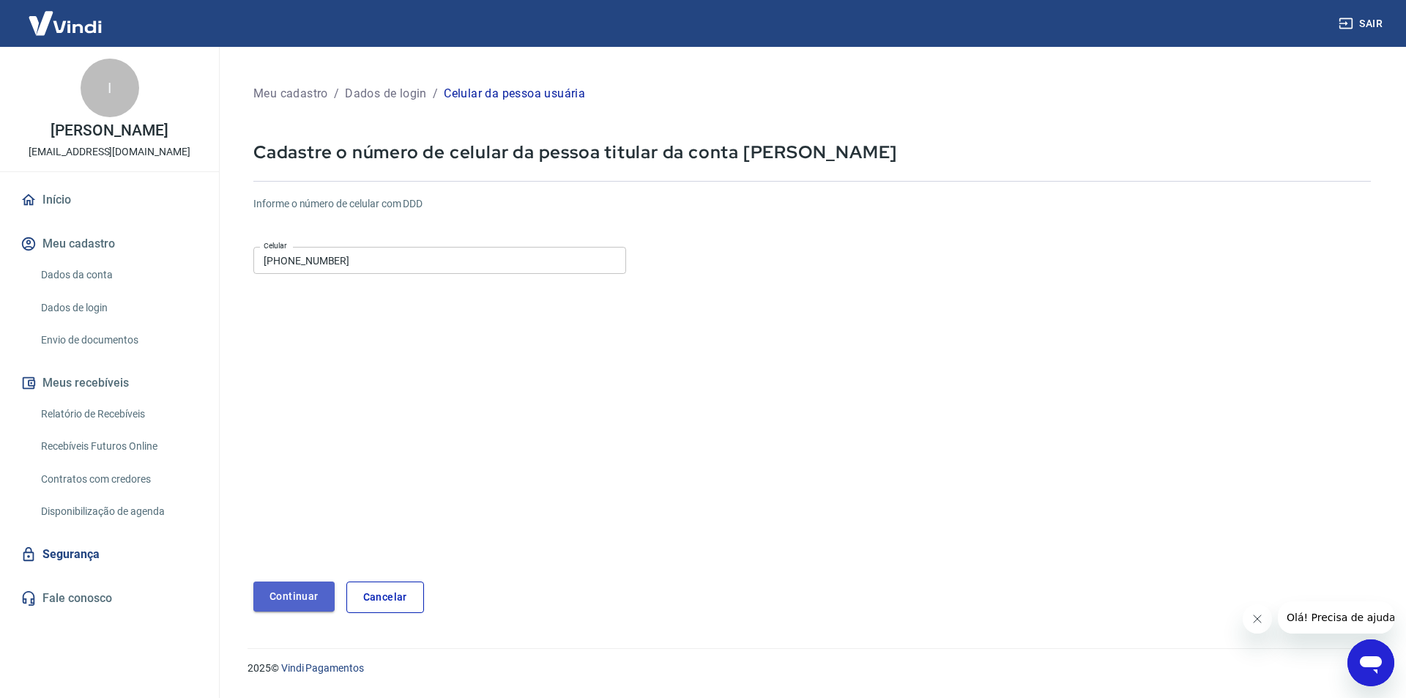
click at [283, 600] on button "Continuar" at bounding box center [293, 596] width 81 height 30
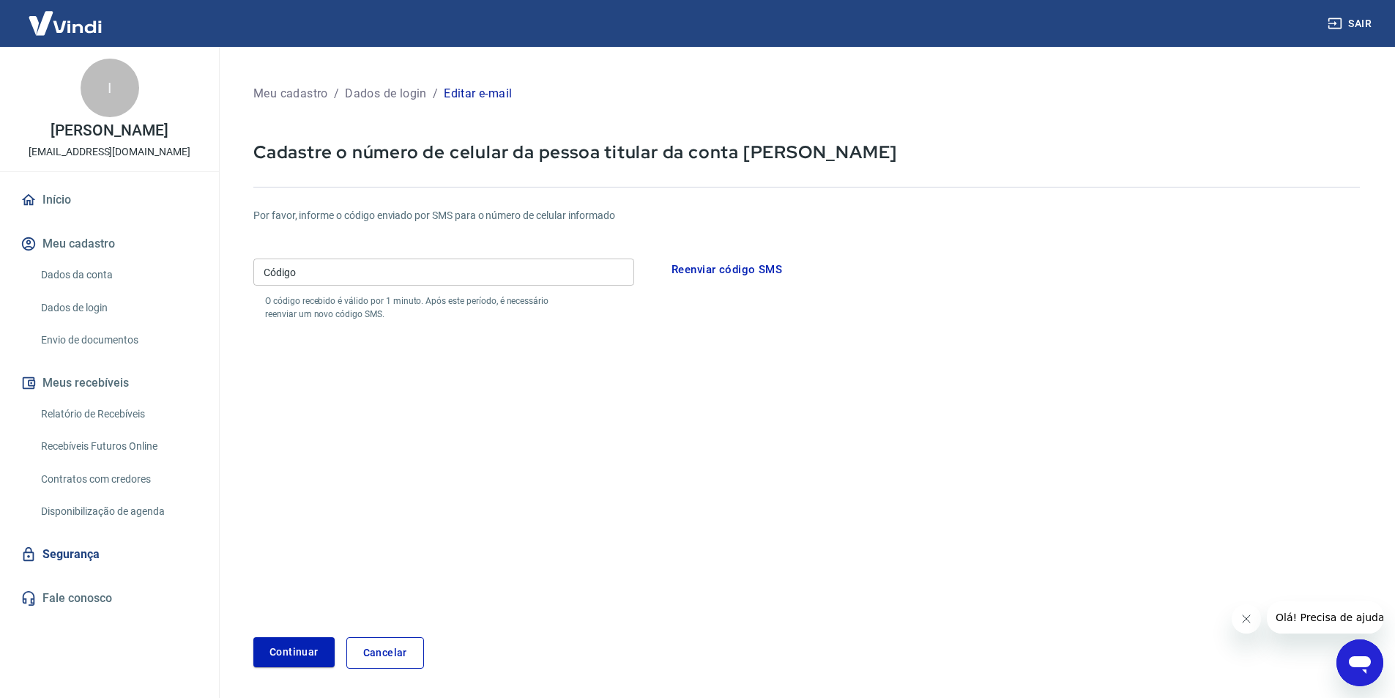
click at [534, 270] on input "Código" at bounding box center [443, 271] width 381 height 27
type input "253656"
drag, startPoint x: 299, startPoint y: 647, endPoint x: 297, endPoint y: 661, distance: 14.8
click at [297, 658] on button "Continuar" at bounding box center [293, 652] width 81 height 30
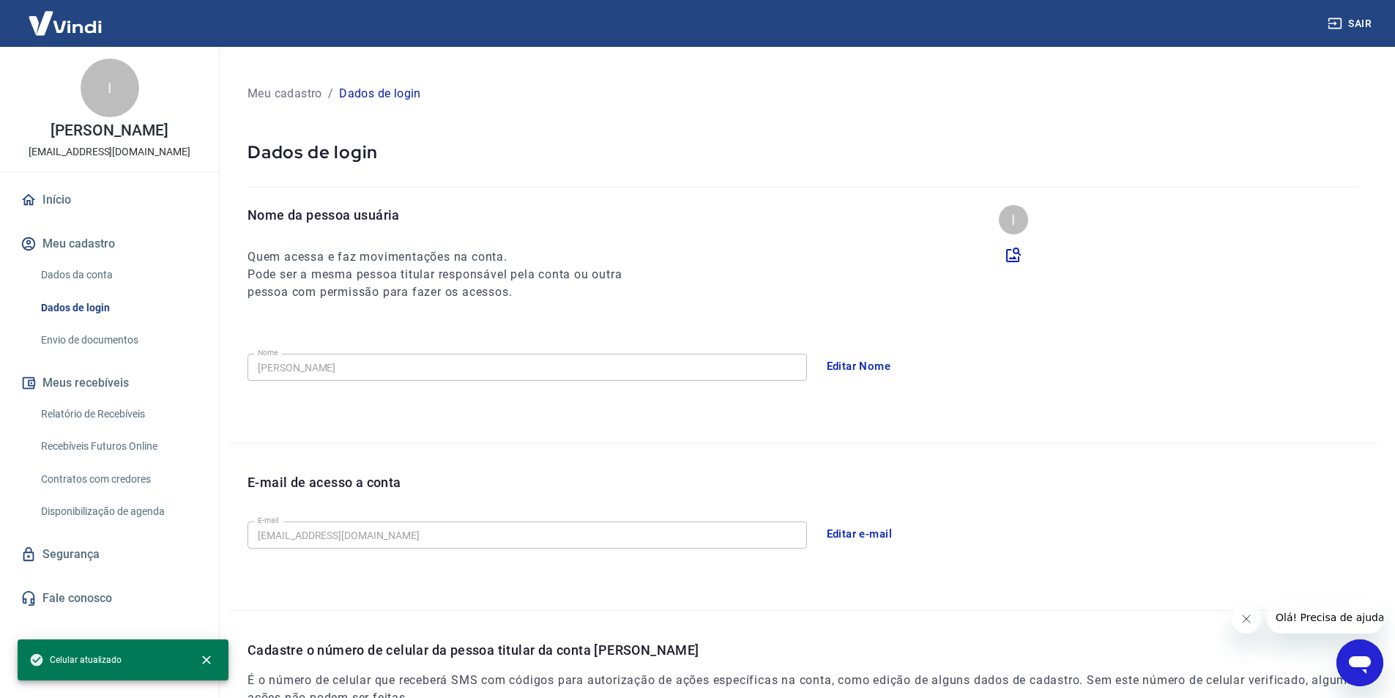
click at [309, 93] on p "Meu cadastro" at bounding box center [284, 94] width 75 height 18
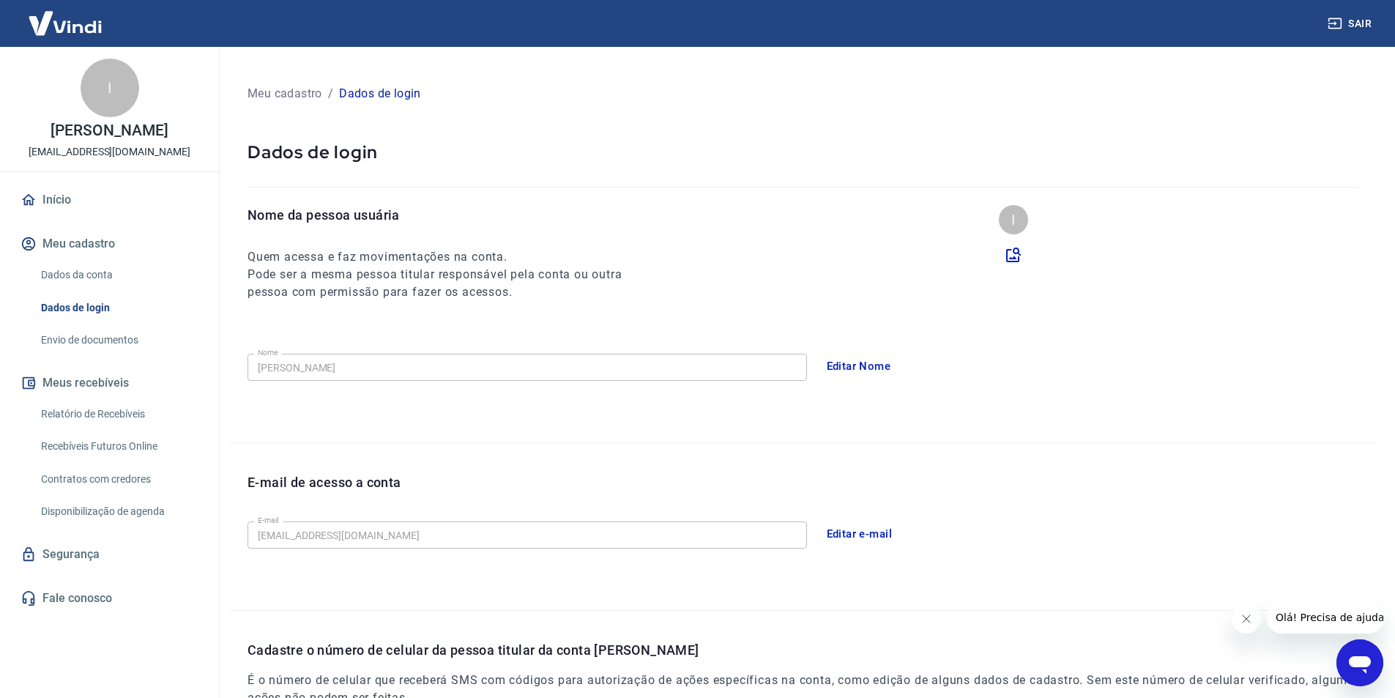
click at [83, 339] on link "Envio de documentos" at bounding box center [118, 340] width 166 height 30
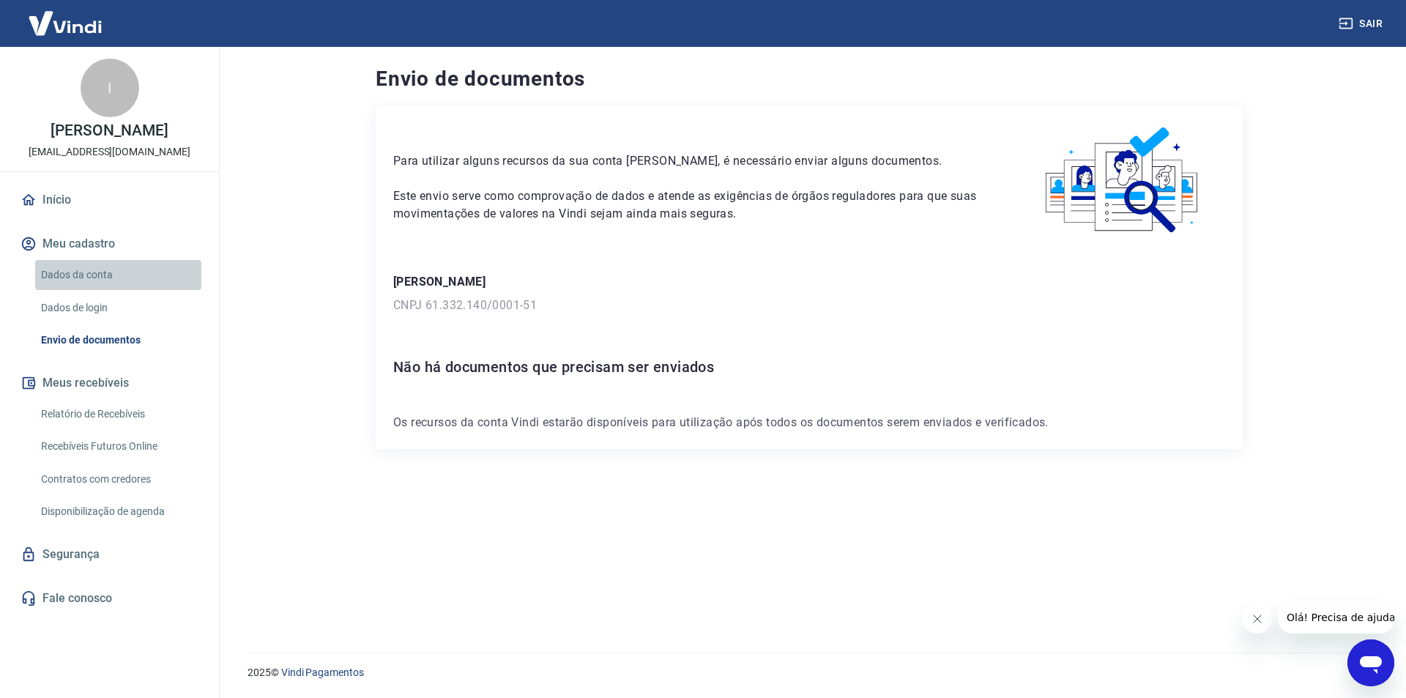
click at [81, 266] on link "Dados da conta" at bounding box center [118, 275] width 166 height 30
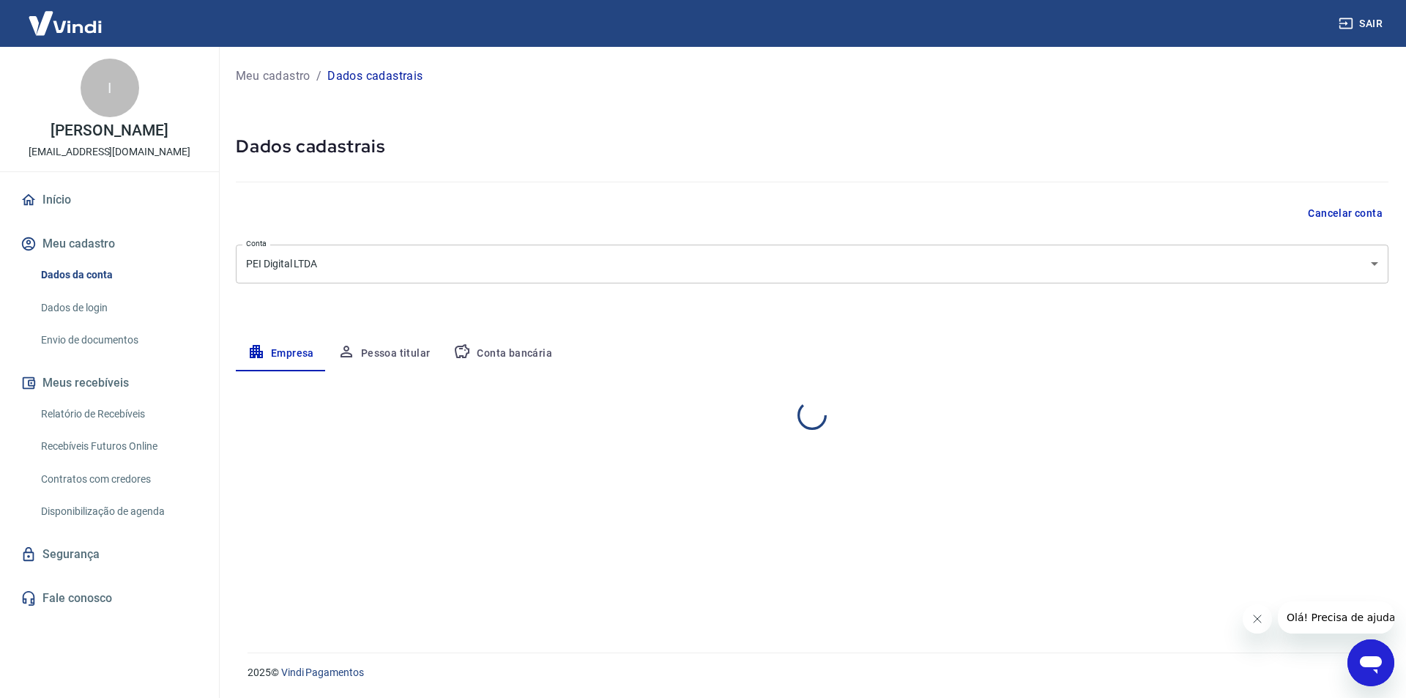
select select "MG"
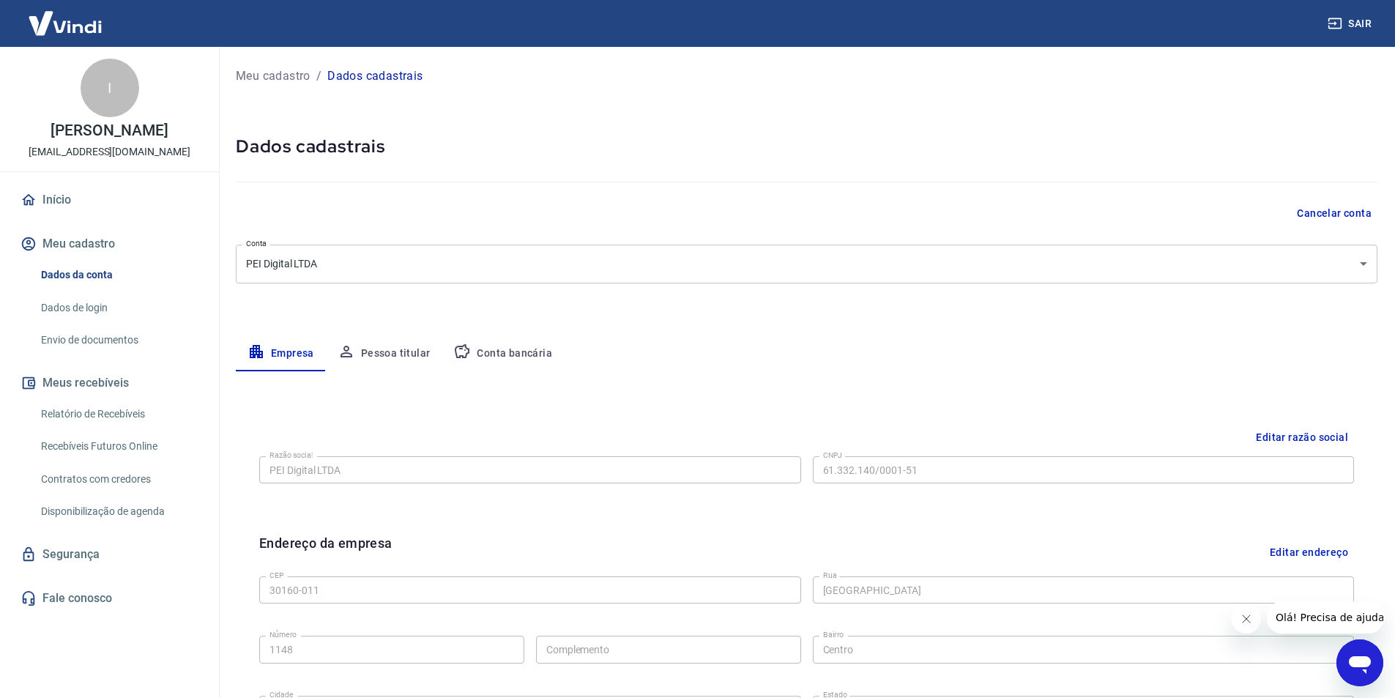
click at [101, 198] on link "Início" at bounding box center [110, 200] width 184 height 32
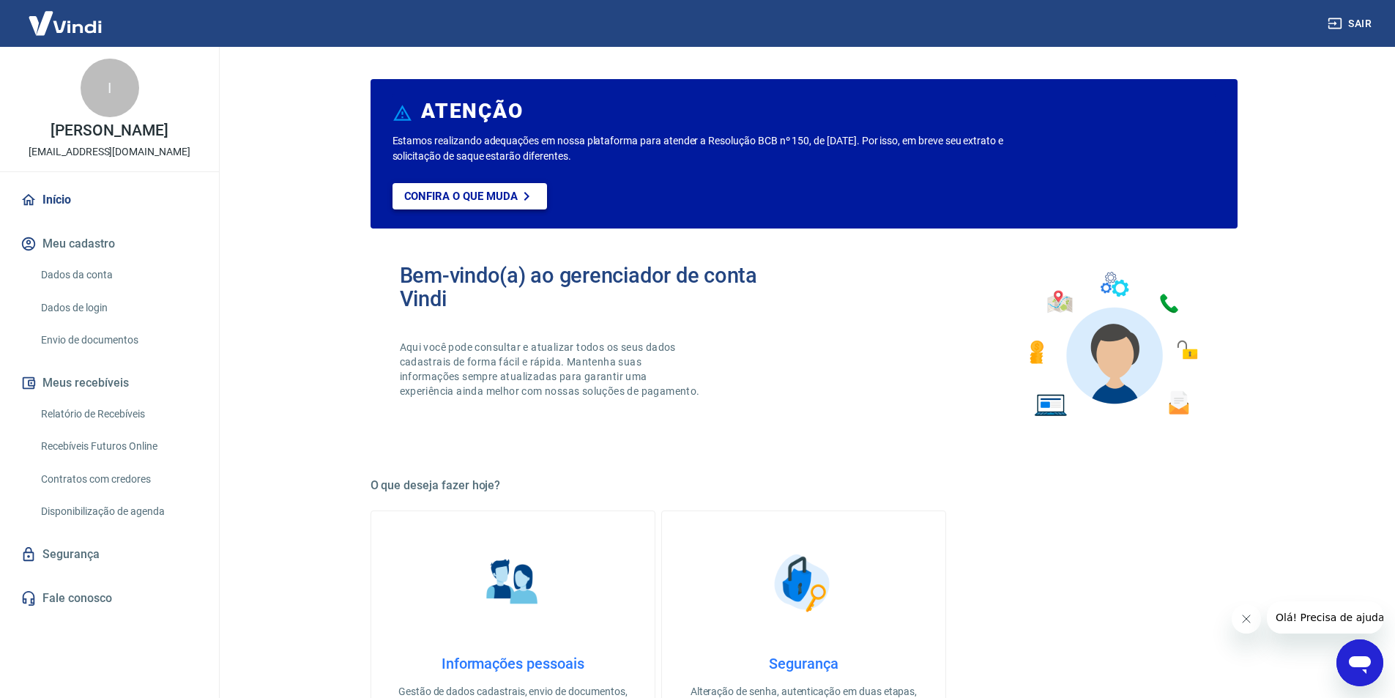
click at [525, 197] on icon at bounding box center [527, 196] width 18 height 18
click at [95, 268] on link "Dados da conta" at bounding box center [118, 275] width 166 height 30
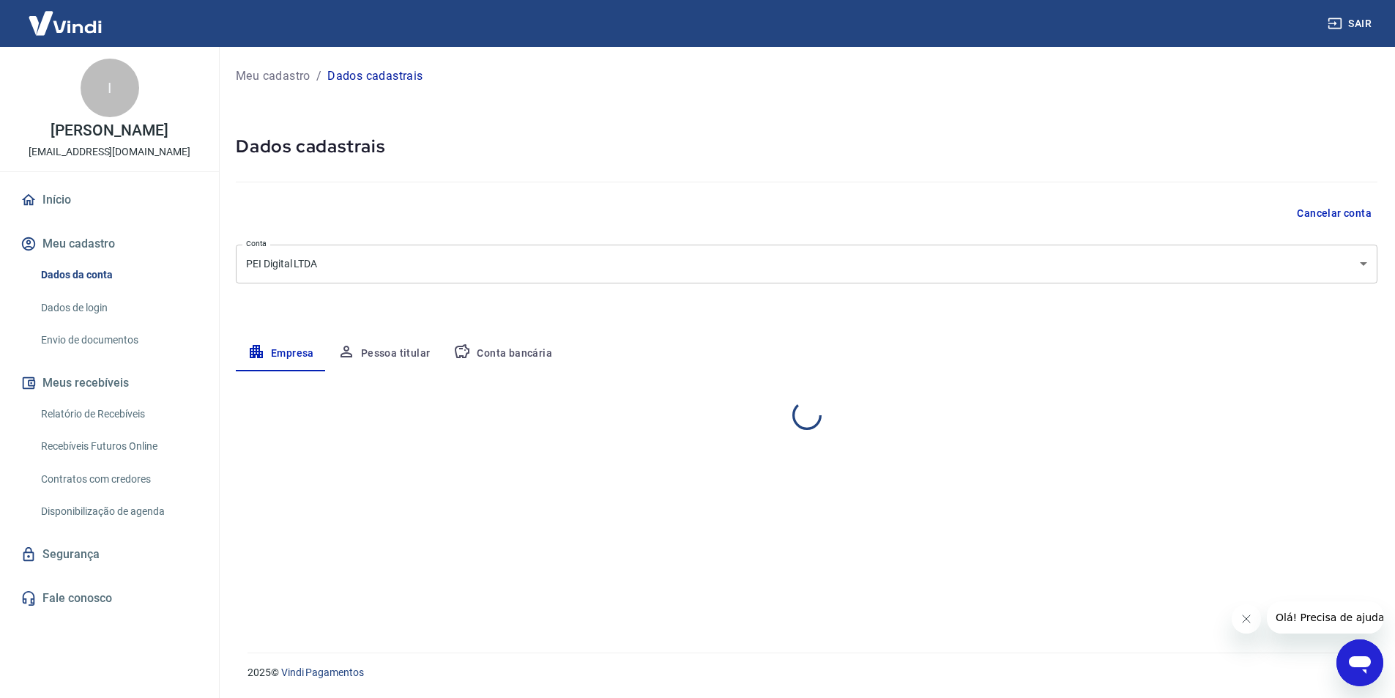
select select "MG"
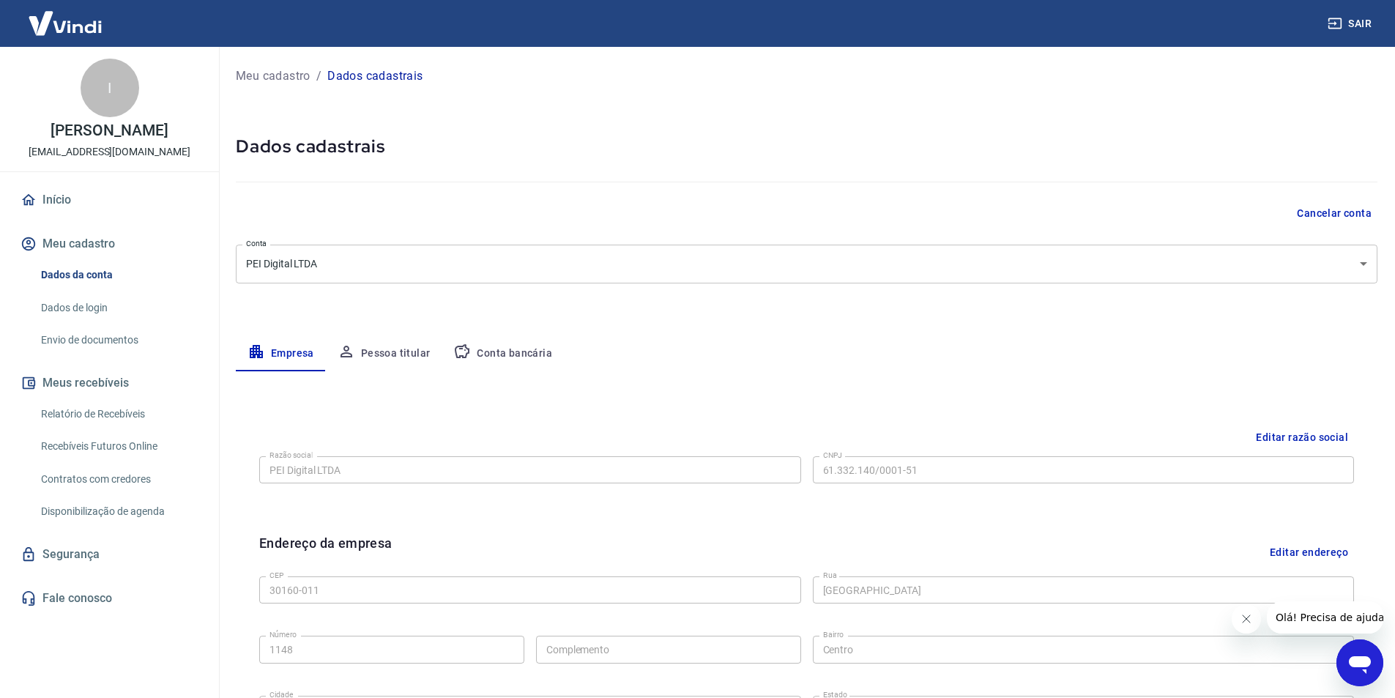
click at [404, 354] on button "Pessoa titular" at bounding box center [384, 353] width 116 height 35
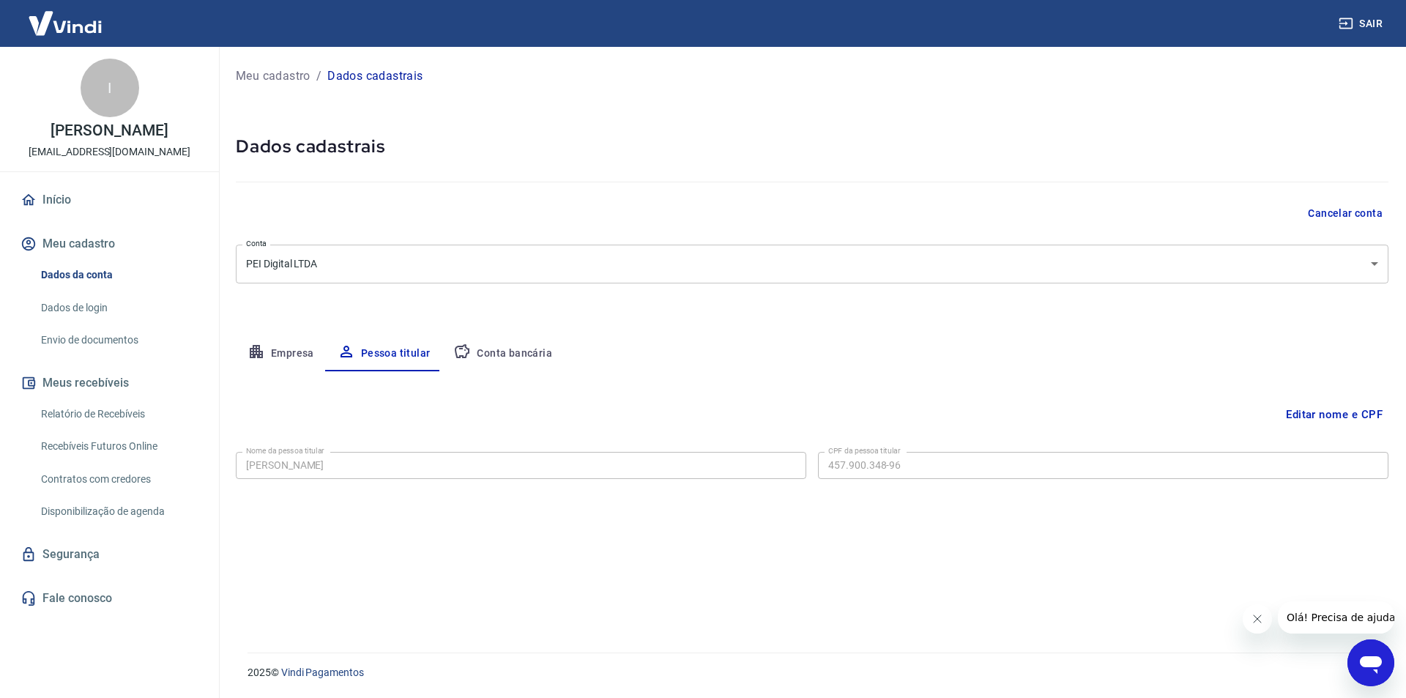
click at [87, 314] on link "Dados de login" at bounding box center [118, 308] width 166 height 30
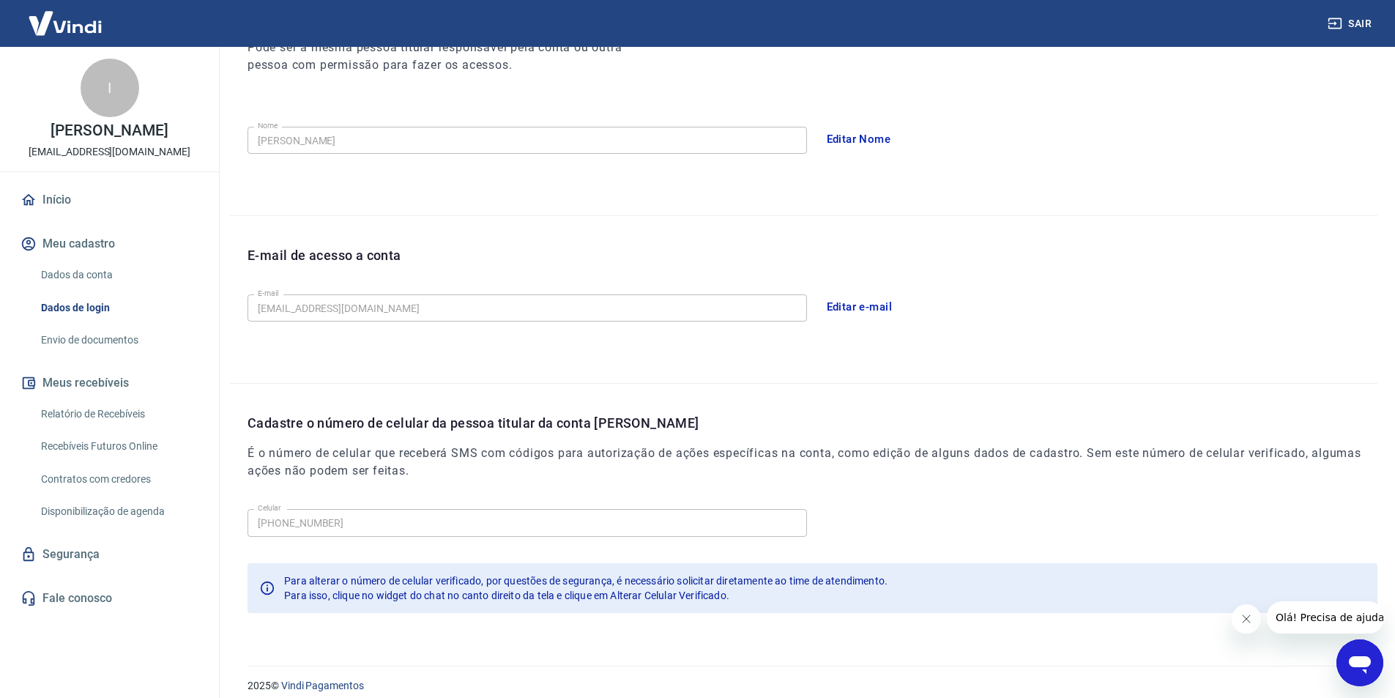
scroll to position [240, 0]
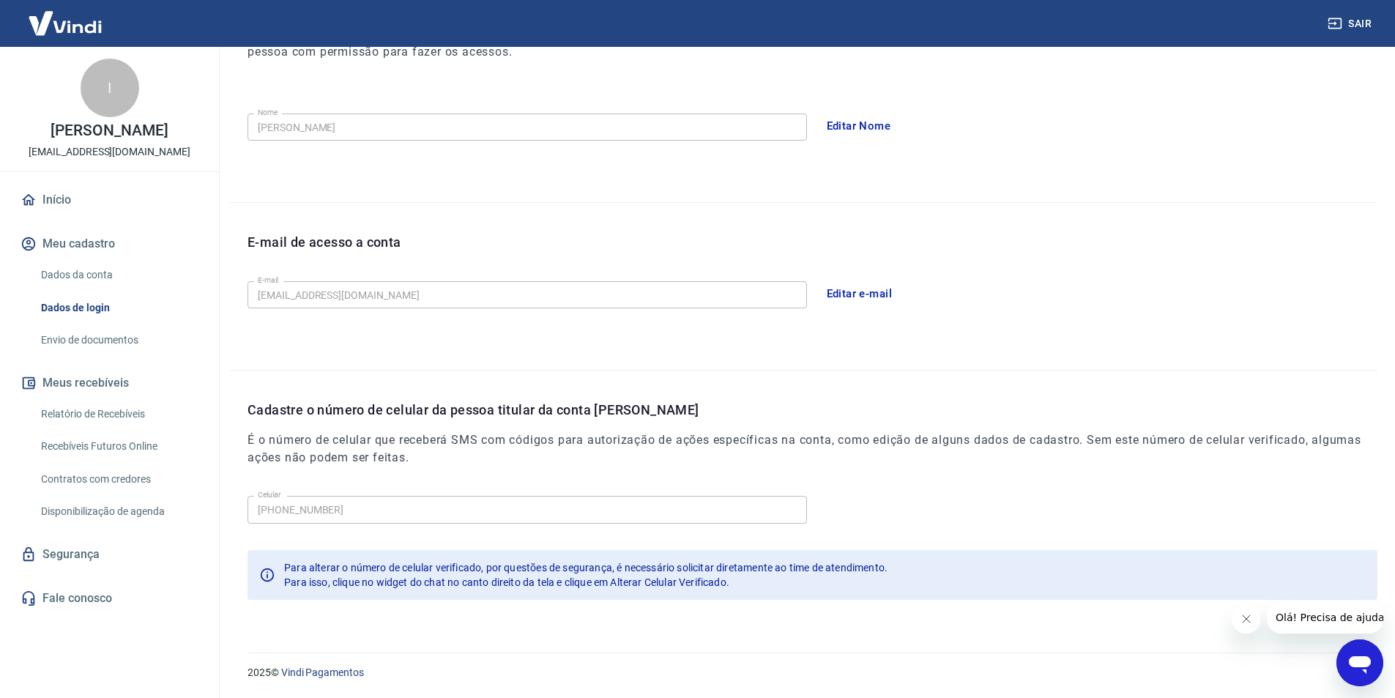
click at [86, 555] on link "Segurança" at bounding box center [110, 554] width 184 height 32
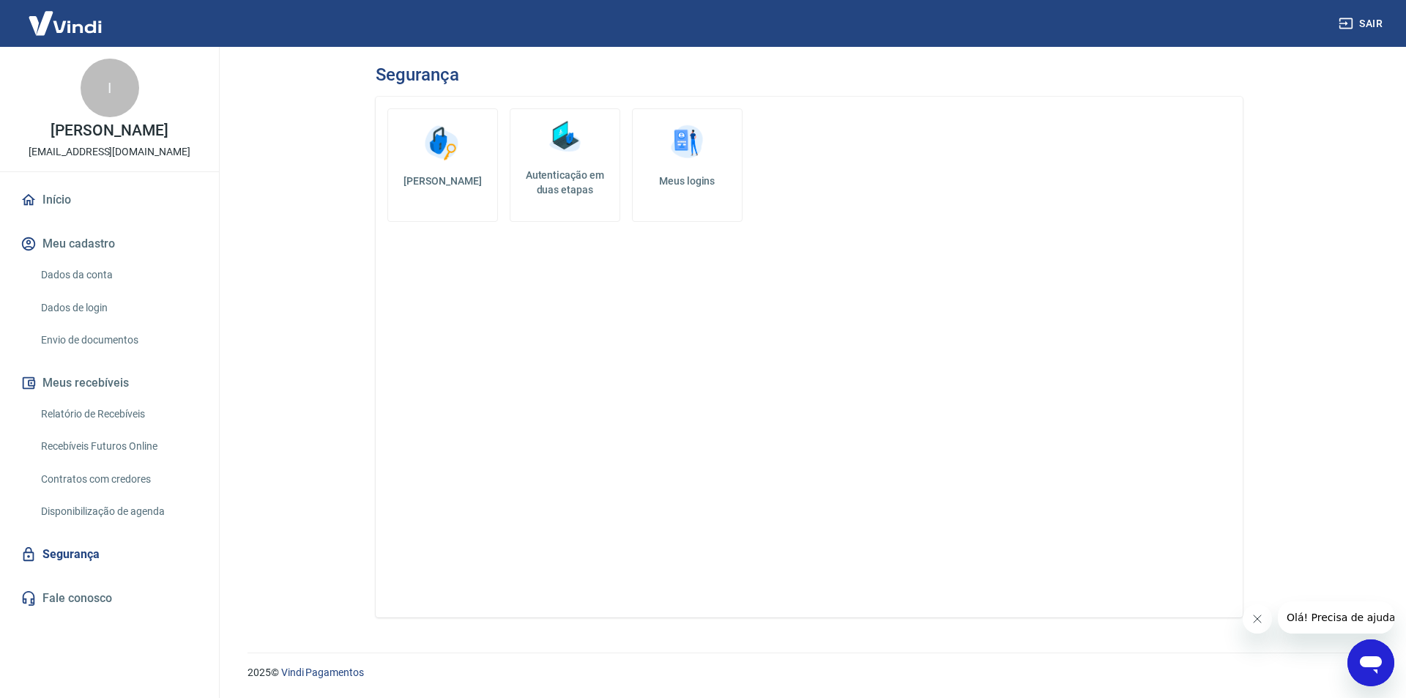
click at [51, 215] on link "Início" at bounding box center [110, 200] width 184 height 32
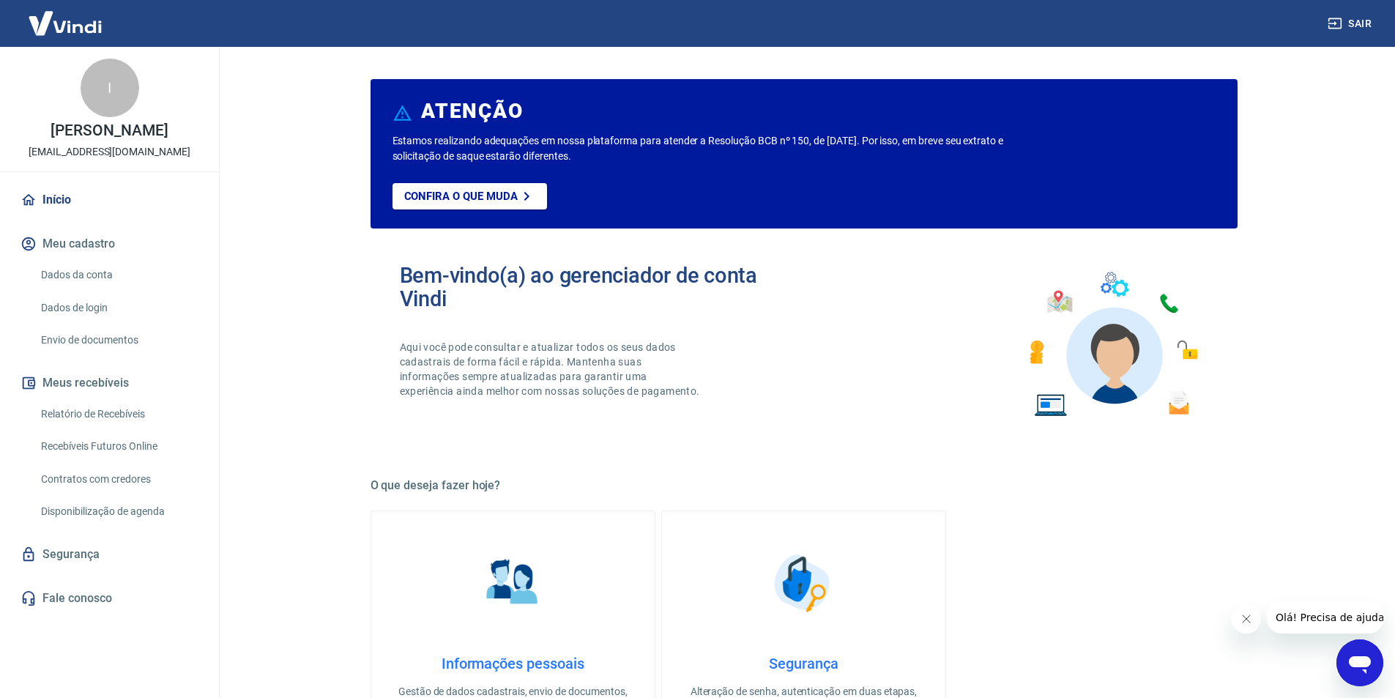
click at [110, 160] on div "I Igor Caique financeiro@peidigital.com.br" at bounding box center [109, 109] width 219 height 124
click at [74, 26] on img at bounding box center [65, 23] width 95 height 45
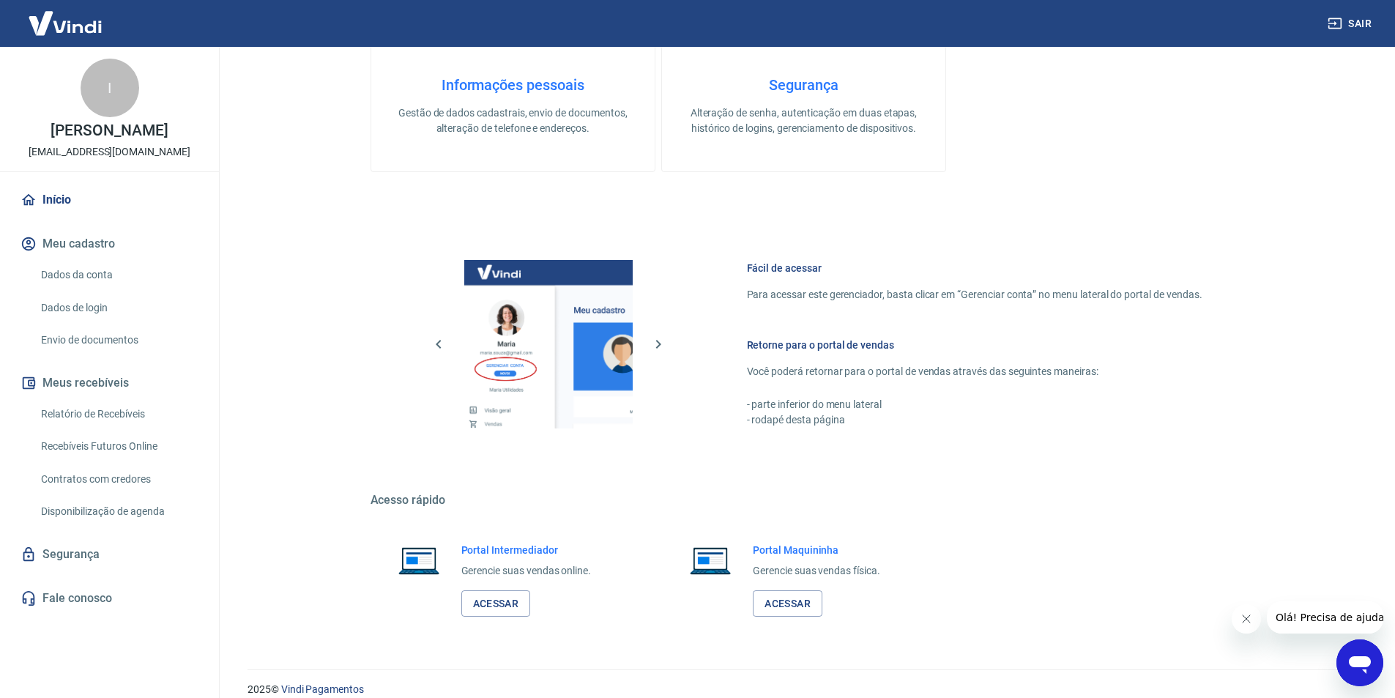
scroll to position [522, 0]
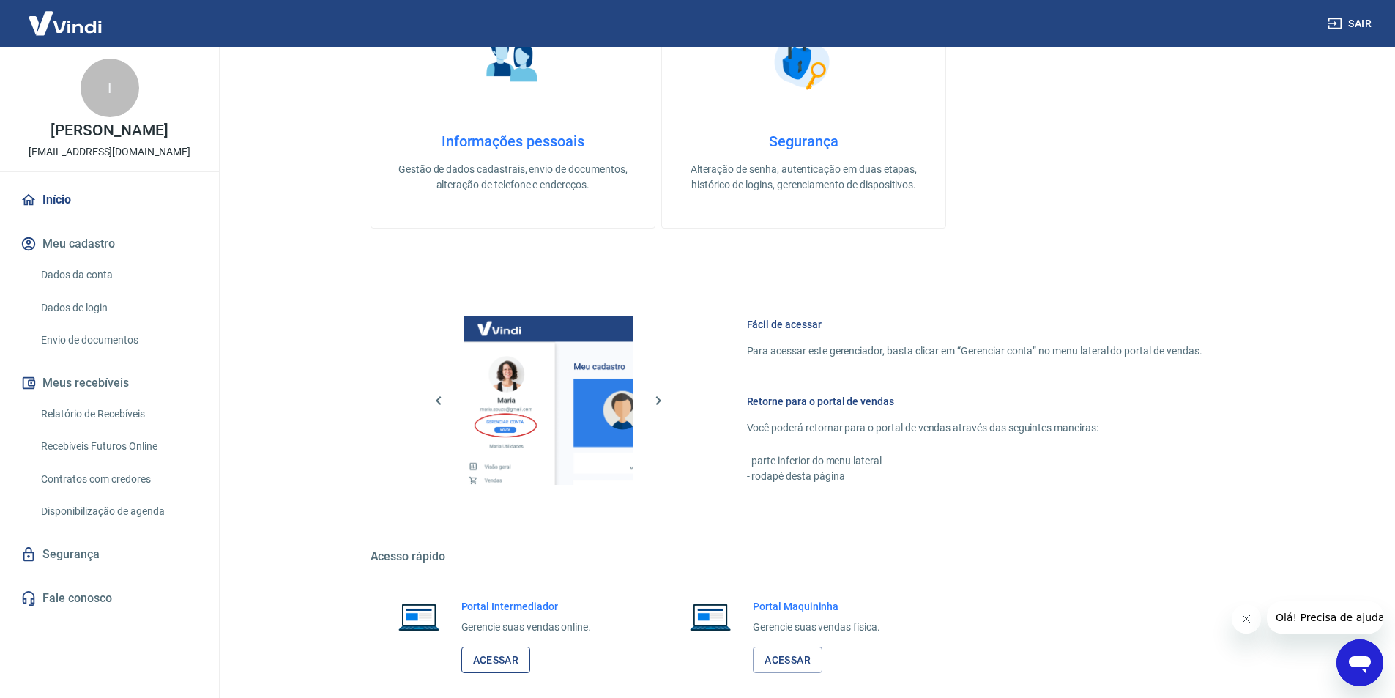
click at [524, 659] on link "Acessar" at bounding box center [496, 660] width 70 height 27
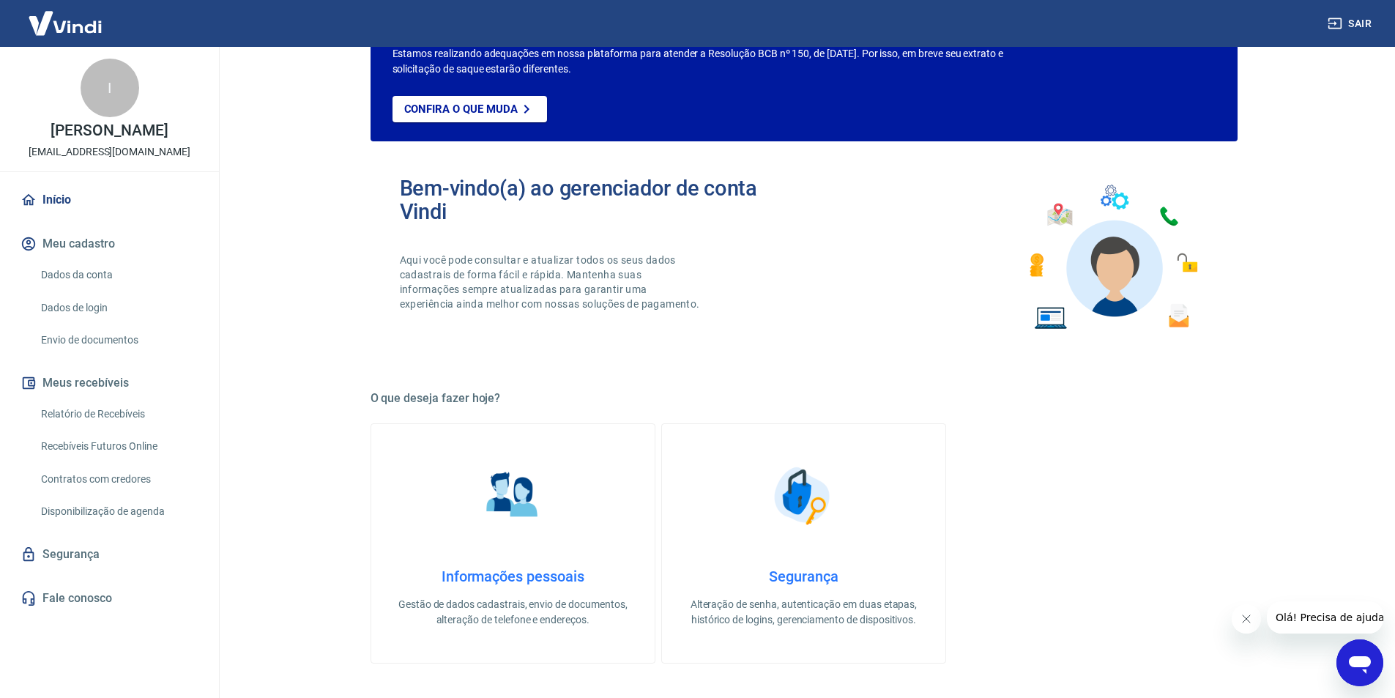
scroll to position [83, 0]
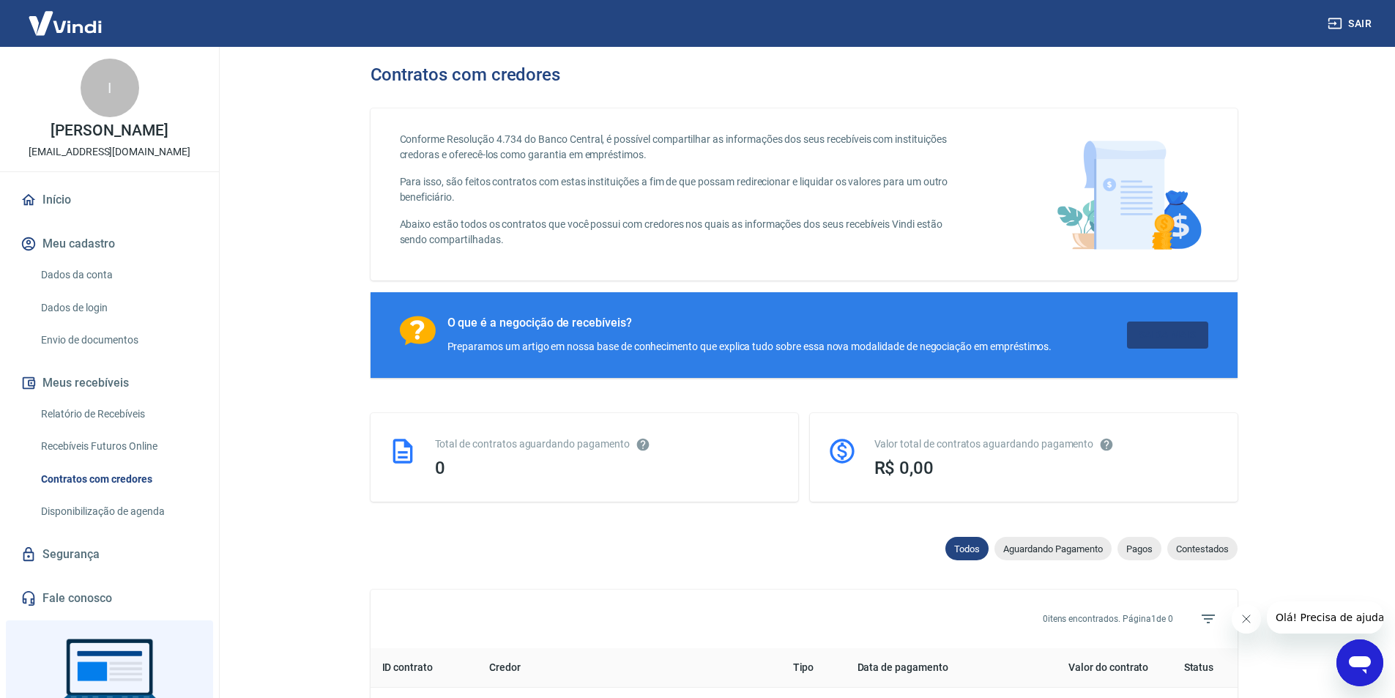
click at [1194, 337] on link "Saiba Mais" at bounding box center [1167, 334] width 81 height 27
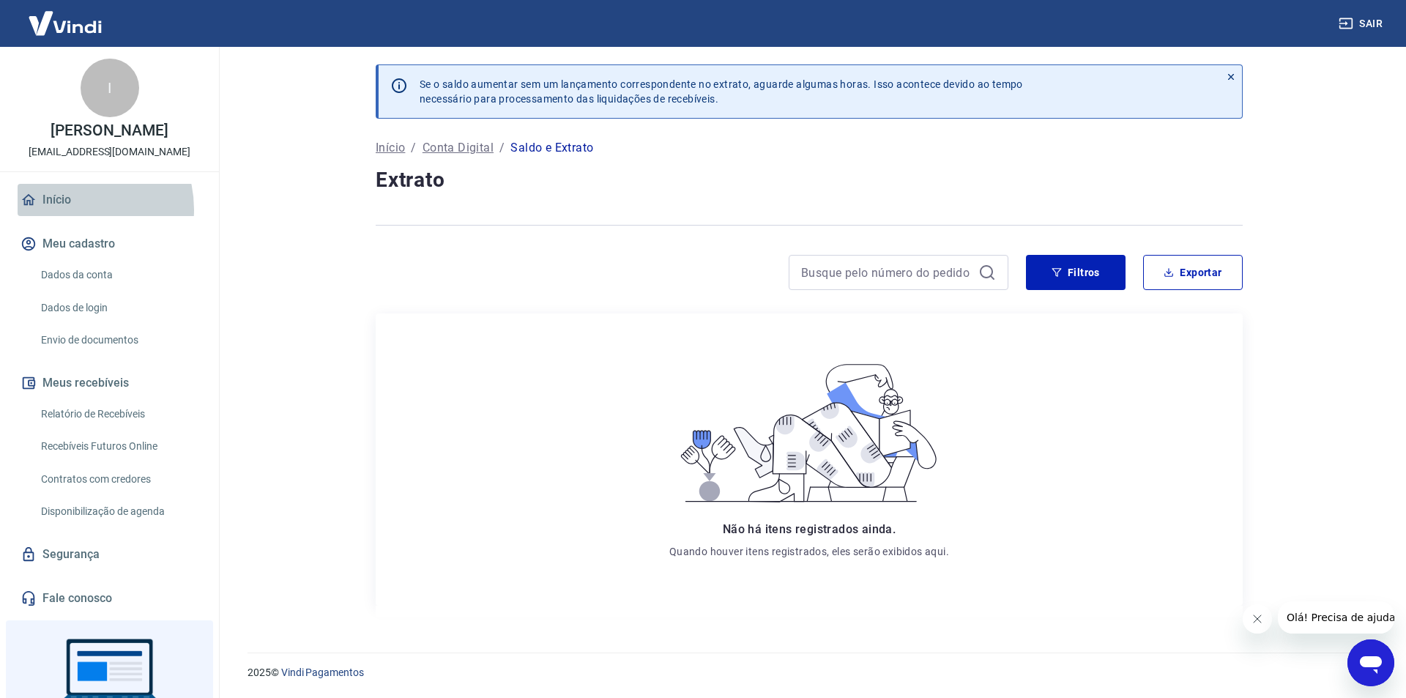
click at [72, 209] on link "Início" at bounding box center [110, 200] width 184 height 32
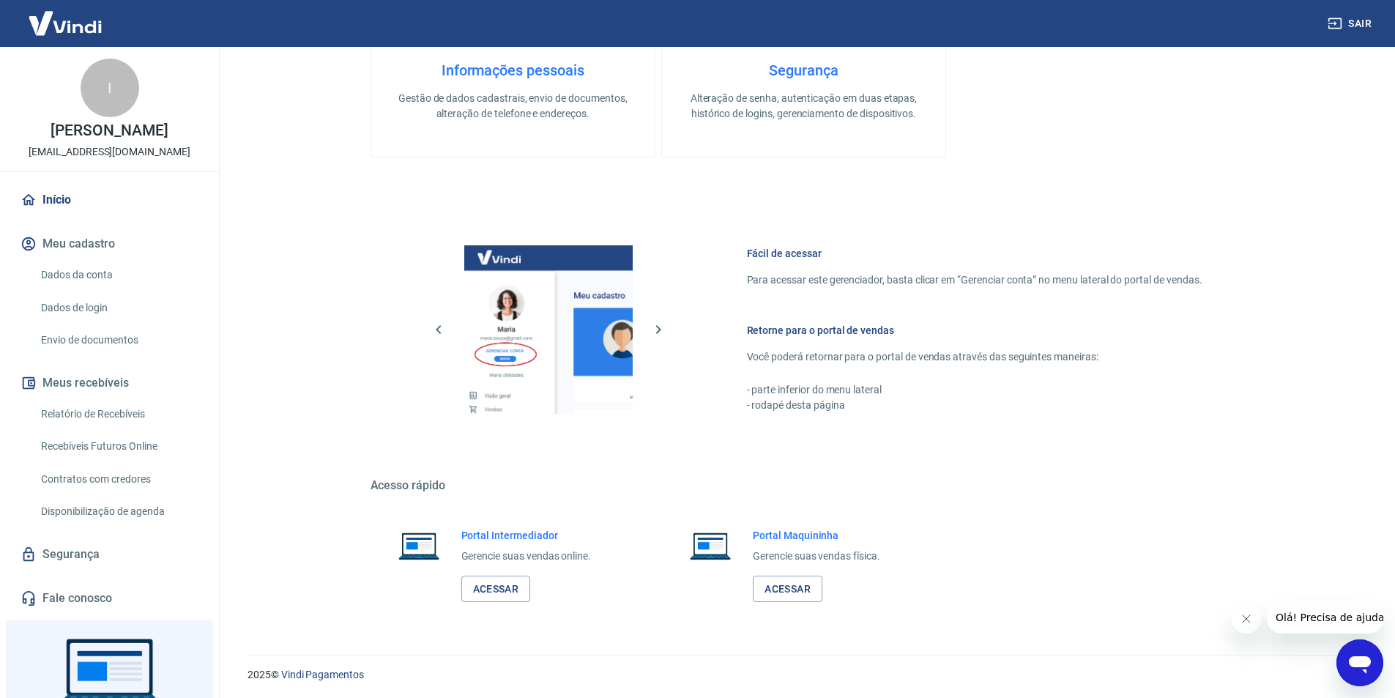
scroll to position [595, 0]
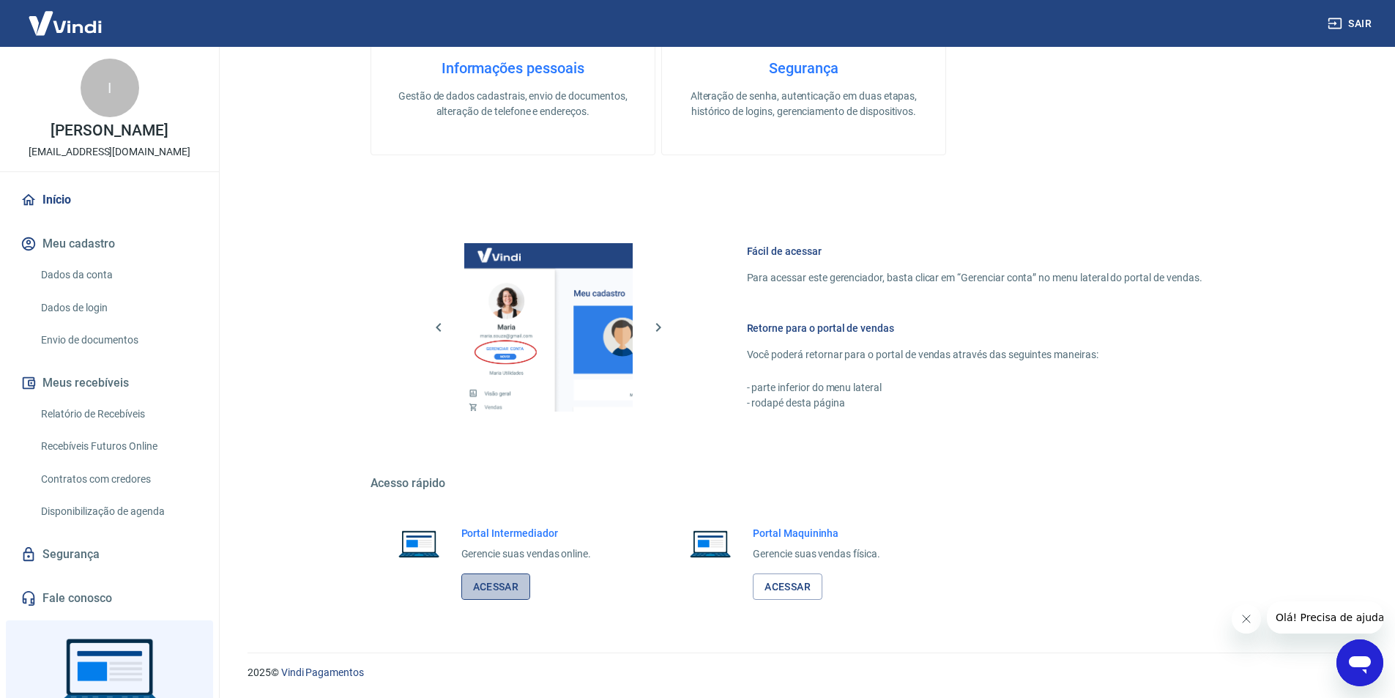
click at [513, 581] on link "Acessar" at bounding box center [496, 586] width 70 height 27
drag, startPoint x: 73, startPoint y: 191, endPoint x: 195, endPoint y: 167, distance: 123.9
click at [72, 191] on link "Início" at bounding box center [110, 200] width 184 height 32
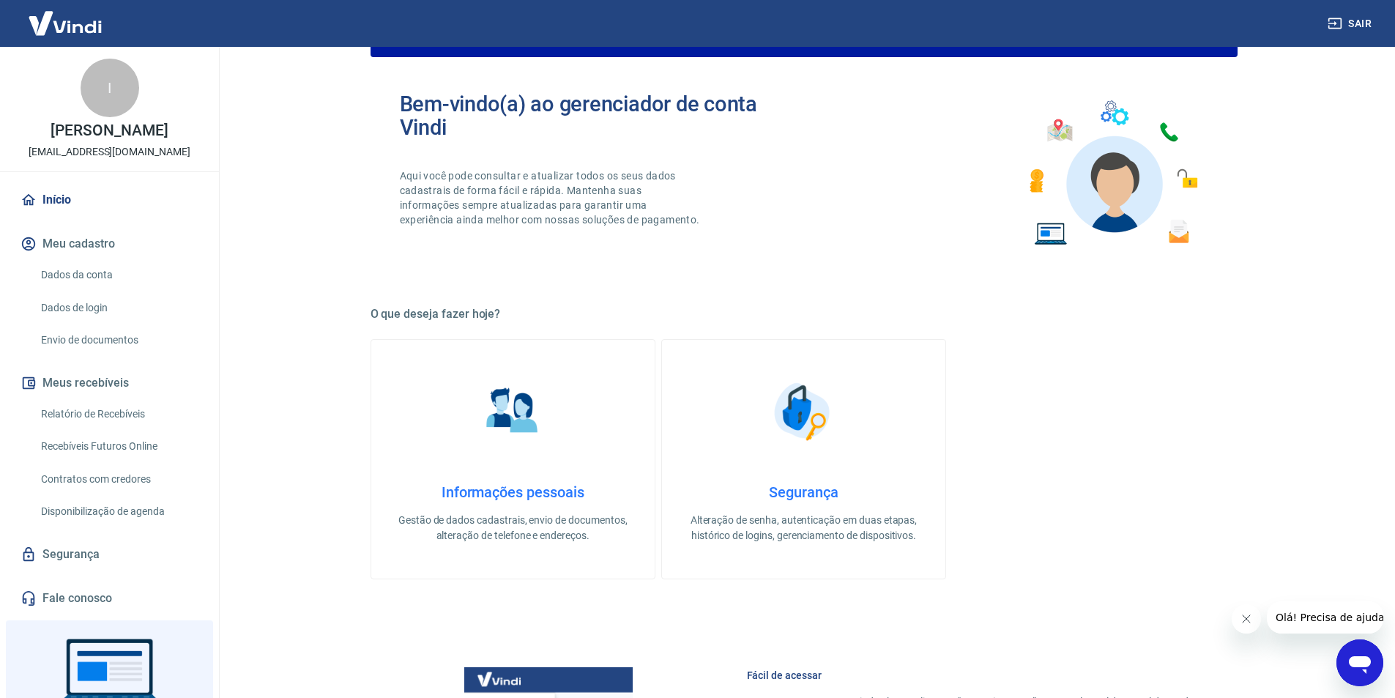
scroll to position [156, 0]
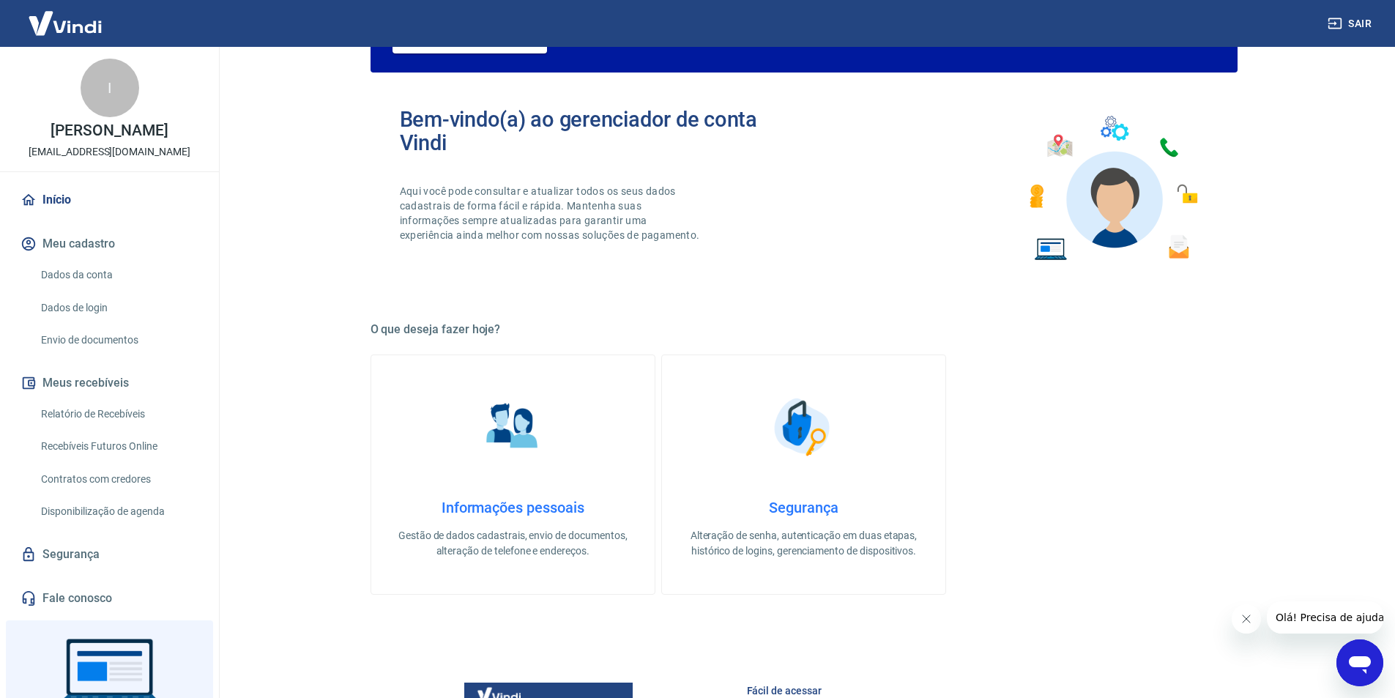
click at [97, 307] on link "Dados de login" at bounding box center [118, 308] width 166 height 30
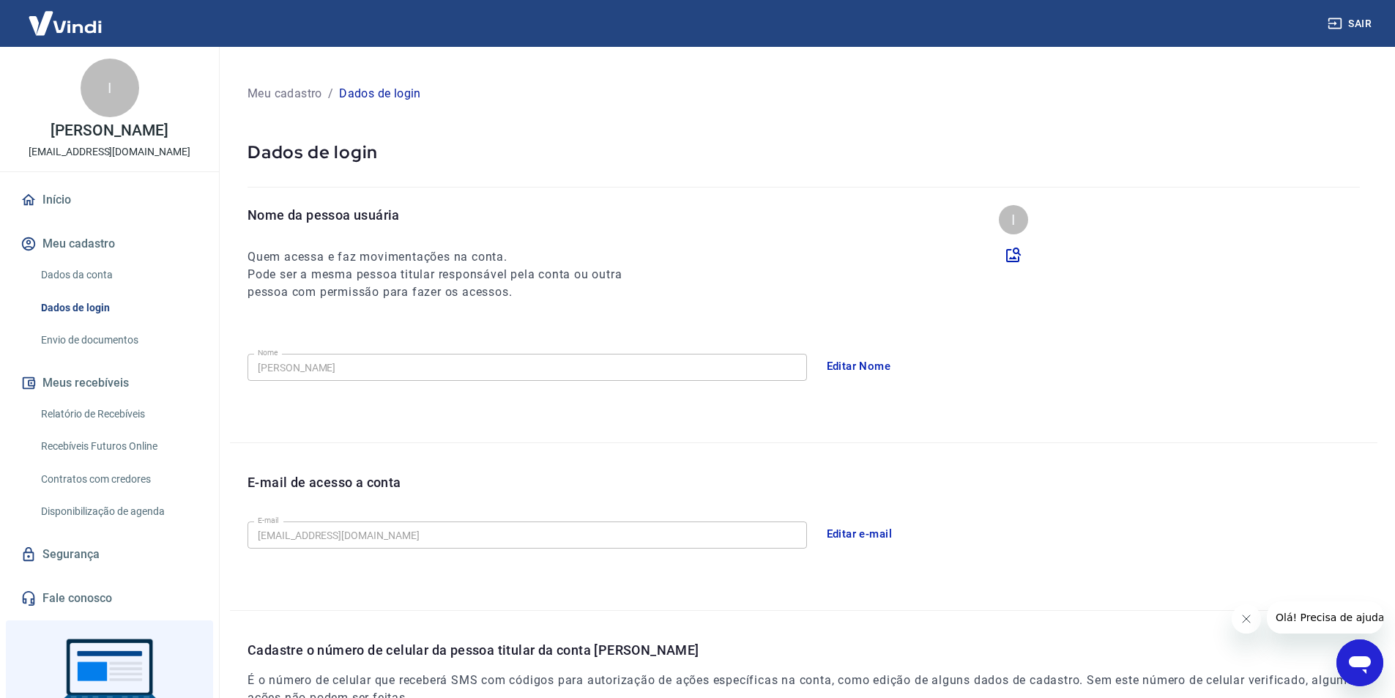
click at [116, 256] on button "Meu cadastro" at bounding box center [110, 244] width 184 height 32
click at [111, 267] on link "Dados da conta" at bounding box center [118, 275] width 166 height 30
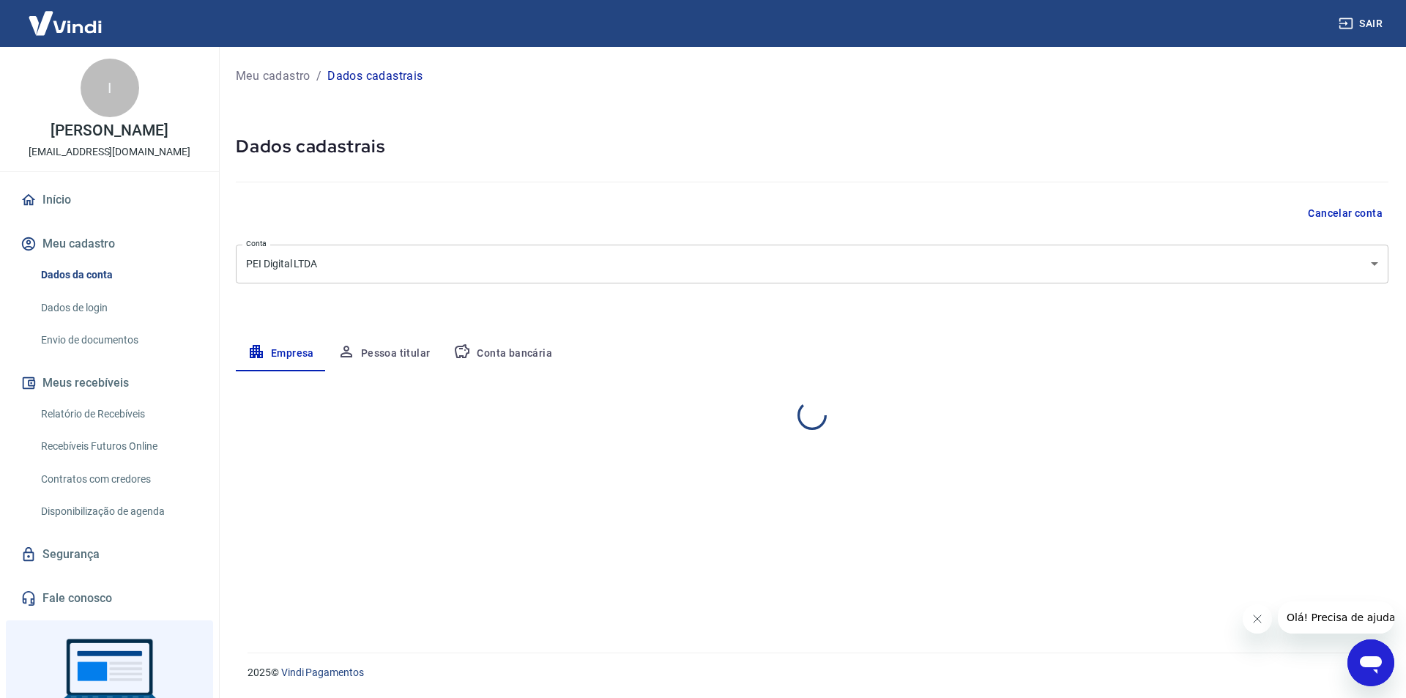
select select "MG"
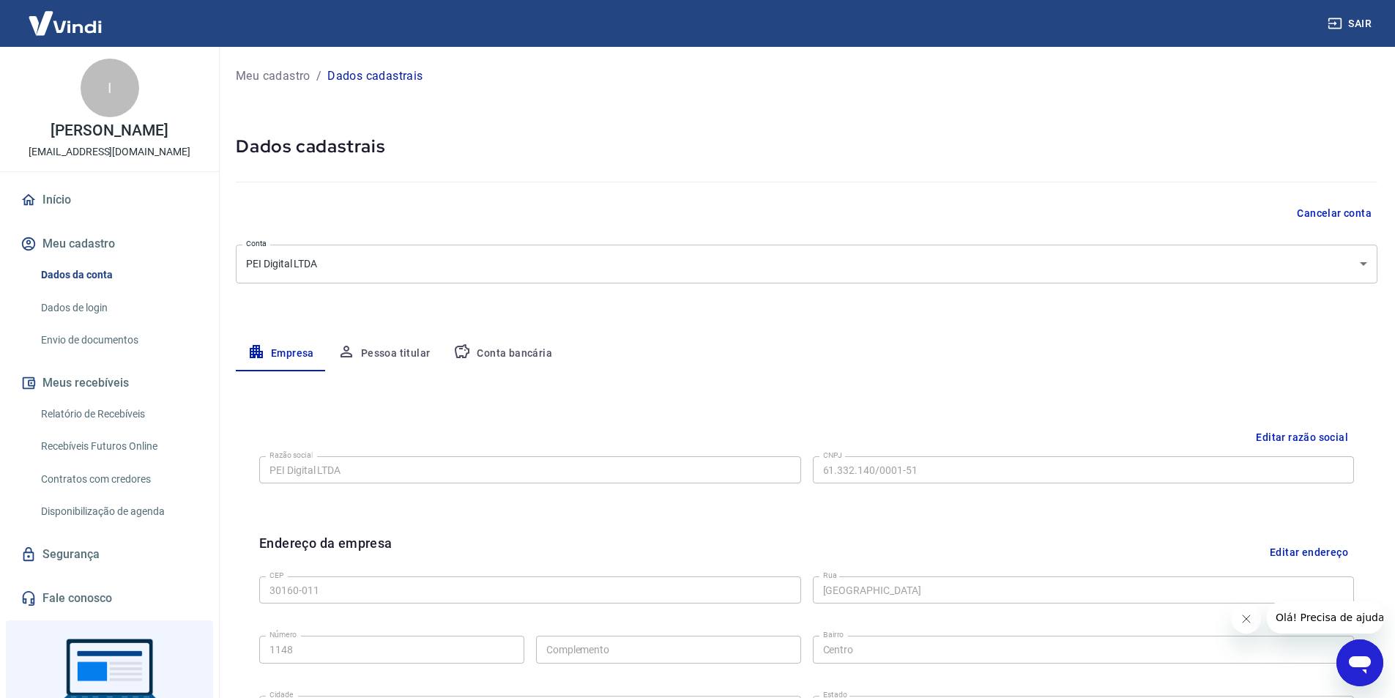
click at [405, 352] on button "Pessoa titular" at bounding box center [384, 353] width 116 height 35
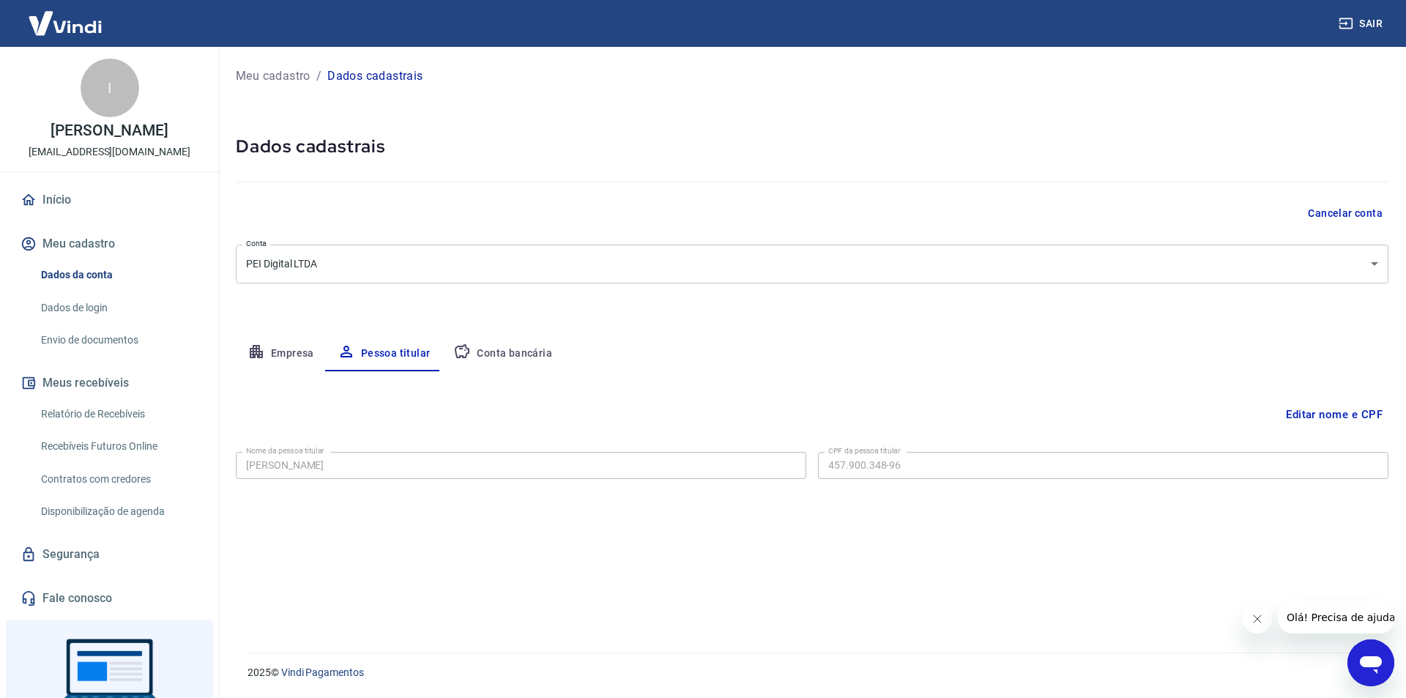
click at [144, 346] on link "Envio de documentos" at bounding box center [118, 340] width 166 height 30
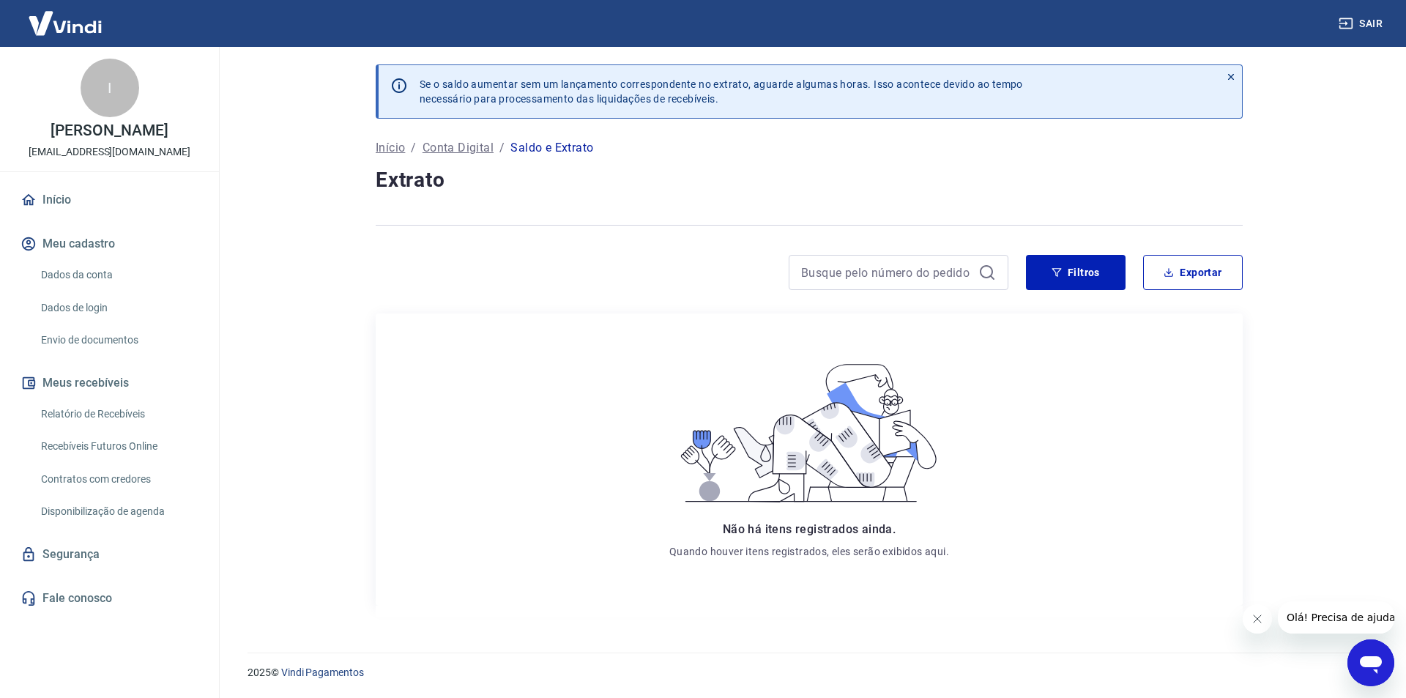
click at [551, 145] on p "Saldo e Extrato" at bounding box center [551, 148] width 83 height 18
click at [473, 145] on p "Conta Digital" at bounding box center [457, 148] width 71 height 18
click at [396, 146] on p "Início" at bounding box center [390, 148] width 29 height 18
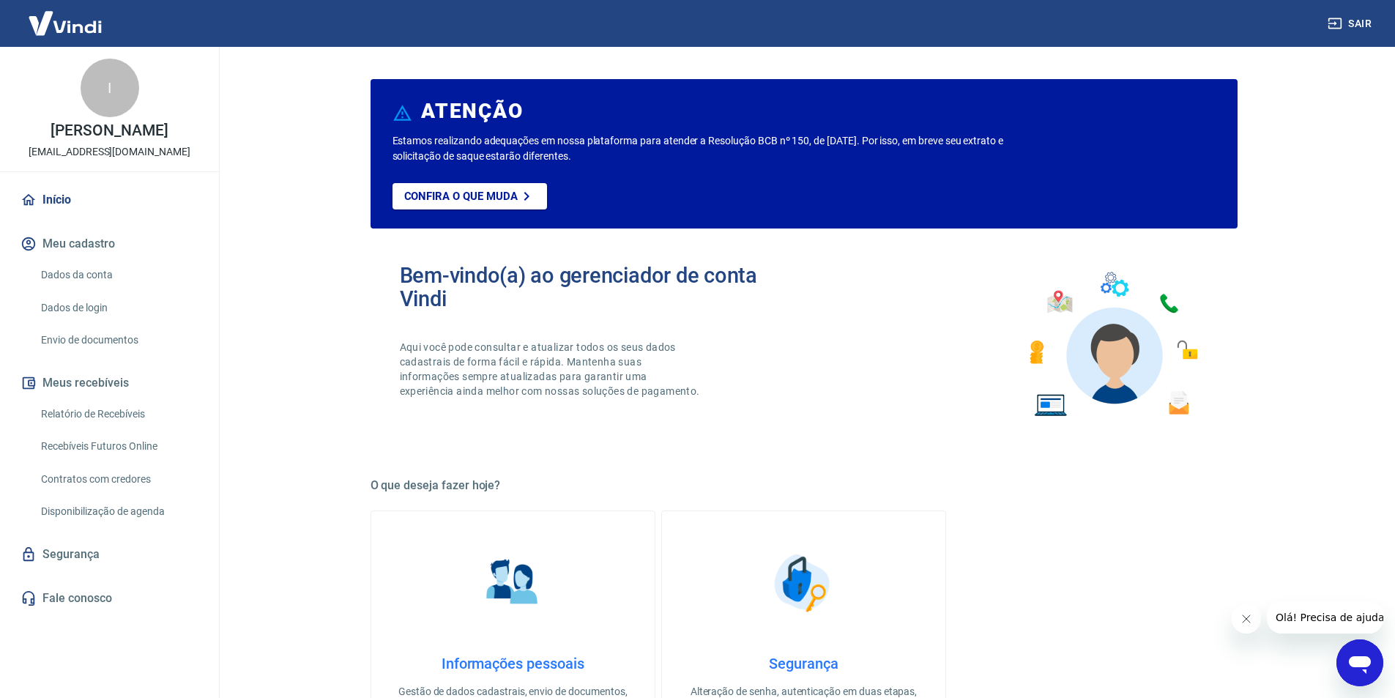
click at [65, 25] on img at bounding box center [65, 23] width 95 height 45
